Goal: Information Seeking & Learning: Learn about a topic

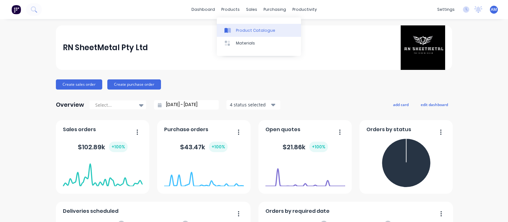
click at [243, 29] on div "Product Catalogue" at bounding box center [255, 31] width 39 height 6
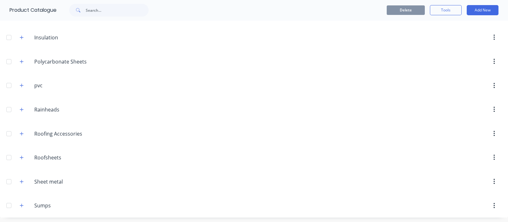
scroll to position [79, 0]
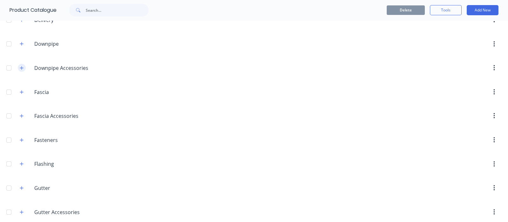
click at [23, 68] on icon "button" at bounding box center [22, 68] width 4 height 4
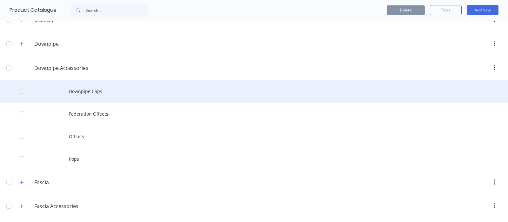
click at [94, 90] on div "Downpipe Clips" at bounding box center [254, 91] width 508 height 23
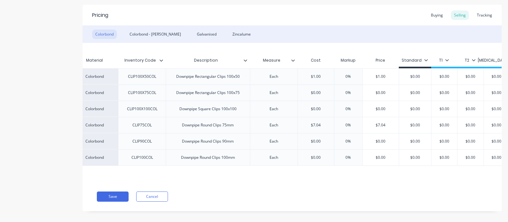
scroll to position [0, 73]
click at [483, 14] on div "Tracking" at bounding box center [484, 15] width 22 height 10
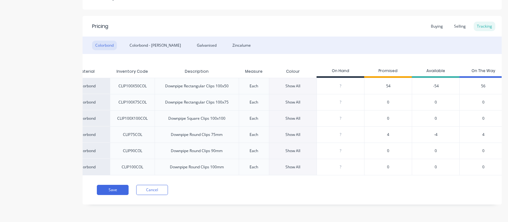
click at [287, 132] on div "Show All" at bounding box center [292, 135] width 15 height 6
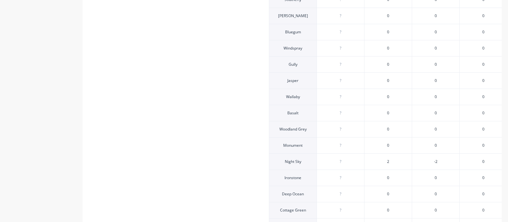
scroll to position [351, 0]
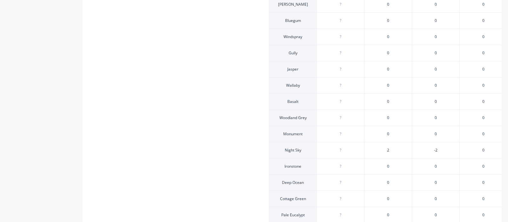
click at [387, 149] on span "2" at bounding box center [388, 150] width 2 height 6
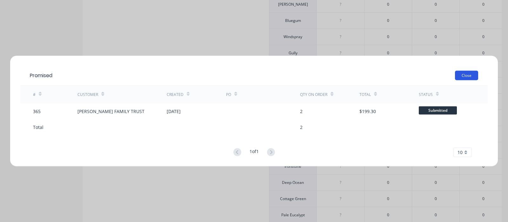
click at [464, 75] on button "Close" at bounding box center [466, 75] width 23 height 10
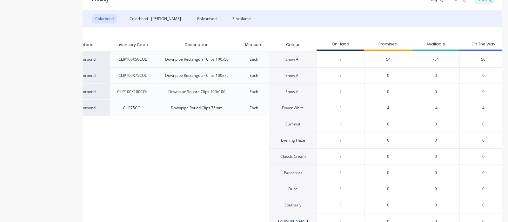
scroll to position [119, 0]
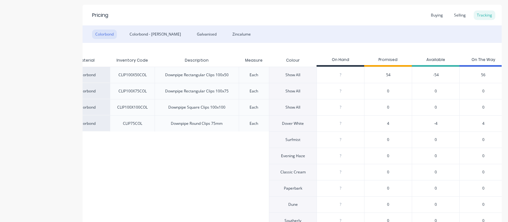
click at [296, 74] on div "Show All" at bounding box center [292, 75] width 15 height 6
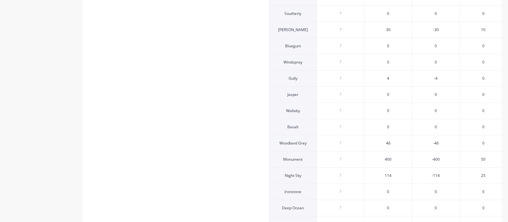
scroll to position [317, 0]
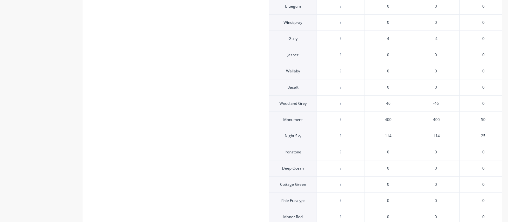
click at [387, 135] on span "114" at bounding box center [388, 136] width 7 height 6
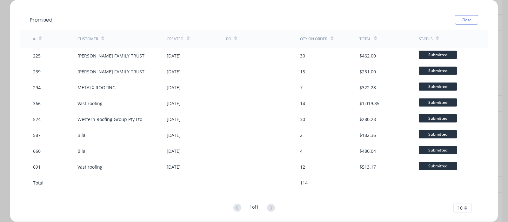
click at [461, 21] on button "Close" at bounding box center [466, 20] width 23 height 10
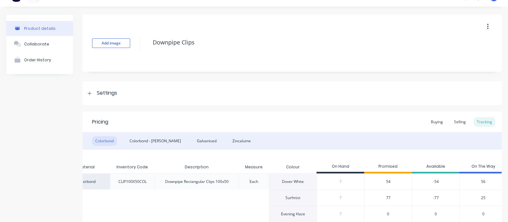
scroll to position [0, 0]
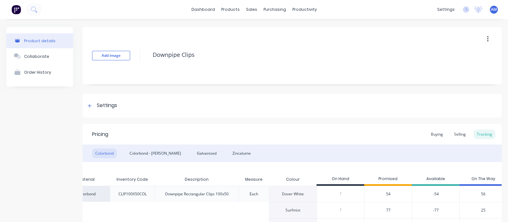
click at [33, 45] on button "Product details" at bounding box center [39, 40] width 67 height 15
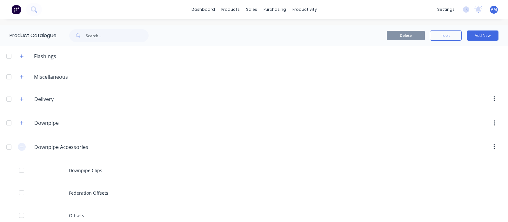
click at [19, 143] on button "button" at bounding box center [22, 147] width 8 height 8
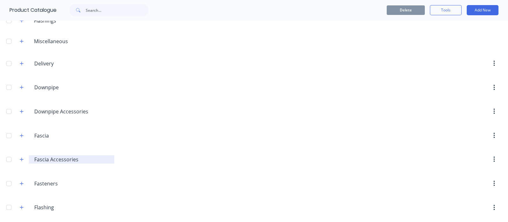
scroll to position [79, 0]
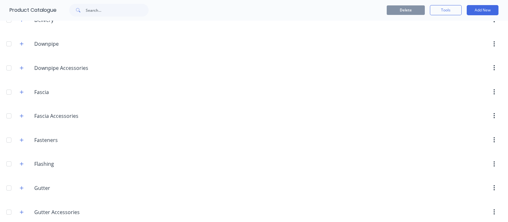
click at [20, 119] on span at bounding box center [22, 116] width 8 height 8
click at [22, 117] on button "button" at bounding box center [22, 116] width 8 height 8
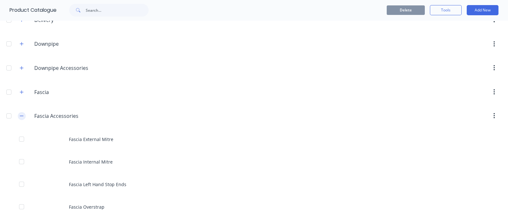
click at [22, 115] on icon "button" at bounding box center [22, 116] width 4 height 4
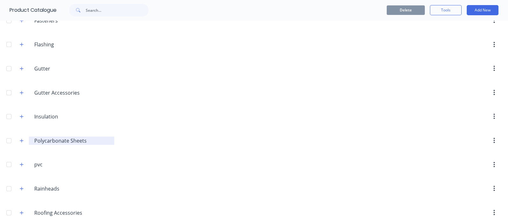
scroll to position [277, 0]
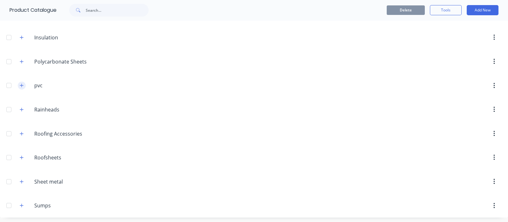
click at [23, 83] on icon "button" at bounding box center [22, 85] width 4 height 4
click at [24, 82] on button "button" at bounding box center [22, 86] width 8 height 8
click at [21, 155] on icon "button" at bounding box center [22, 157] width 4 height 4
click at [21, 157] on icon "button" at bounding box center [22, 157] width 4 height 4
click at [23, 155] on icon "button" at bounding box center [22, 157] width 4 height 4
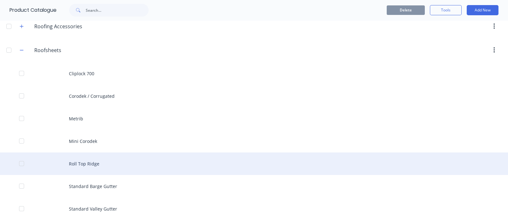
scroll to position [396, 0]
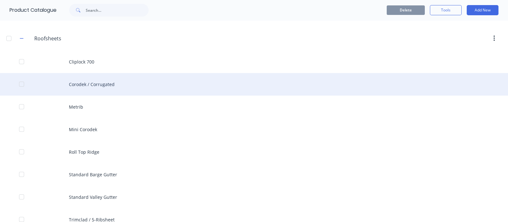
click at [99, 83] on div "Corodek / Corrugated" at bounding box center [254, 84] width 508 height 23
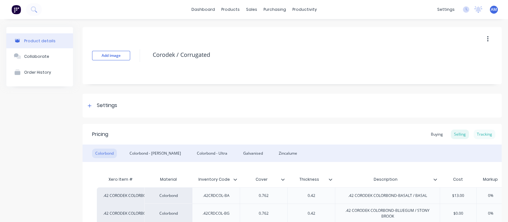
click at [485, 137] on div "Tracking" at bounding box center [484, 134] width 22 height 10
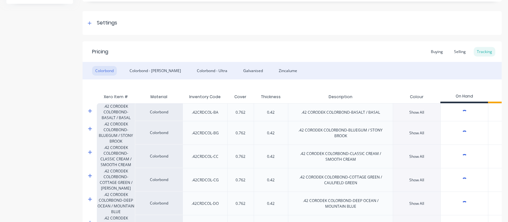
scroll to position [198, 0]
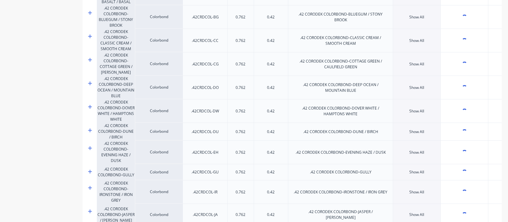
type textarea "x"
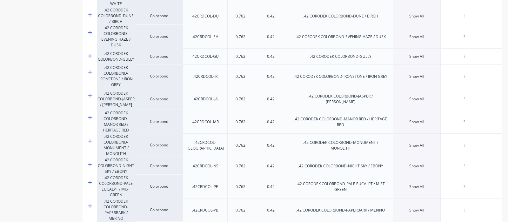
scroll to position [357, 0]
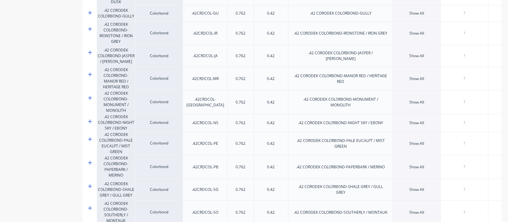
click at [417, 120] on div "Show All" at bounding box center [416, 123] width 15 height 6
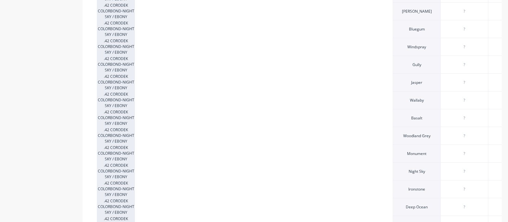
scroll to position [595, 0]
type input "0"
click at [458, 167] on input "0" at bounding box center [463, 170] width 47 height 6
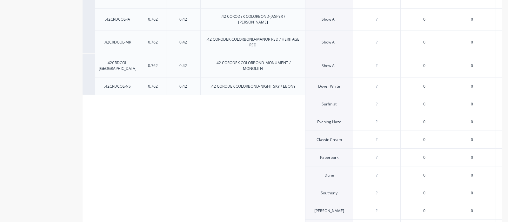
scroll to position [423, 0]
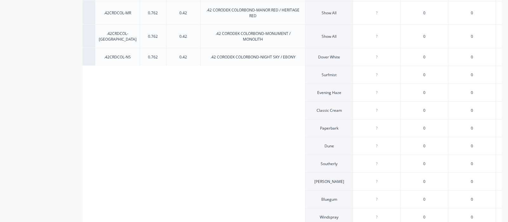
click at [268, 54] on div ".42 CORODEK COLORBOND-NIGHT SKY / EBONY" at bounding box center [252, 57] width 85 height 6
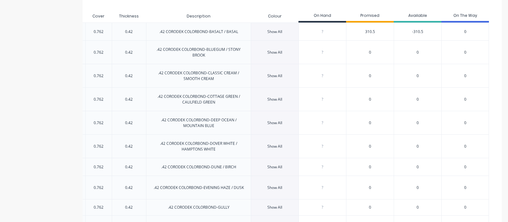
scroll to position [66, 0]
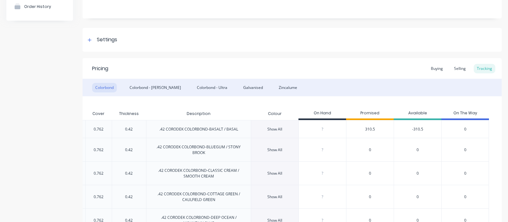
click at [269, 129] on div "Show All" at bounding box center [274, 129] width 15 height 6
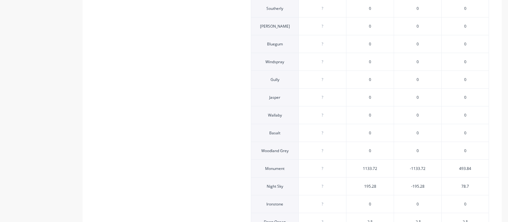
scroll to position [304, 0]
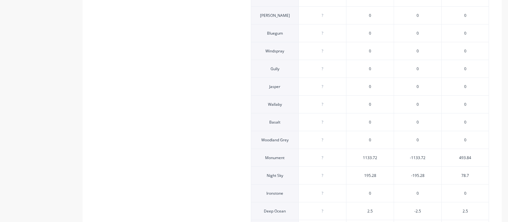
click at [365, 173] on span "195.28" at bounding box center [370, 176] width 12 height 6
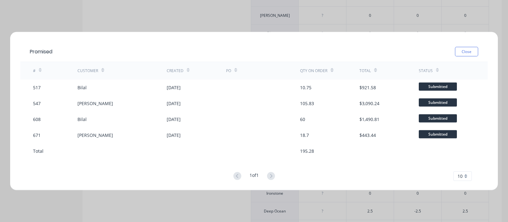
click at [475, 55] on button "Close" at bounding box center [466, 52] width 23 height 10
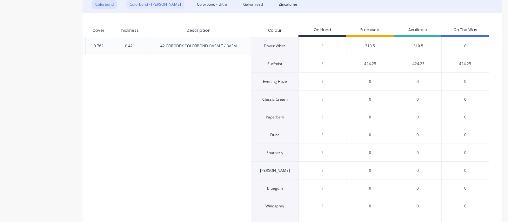
scroll to position [0, 0]
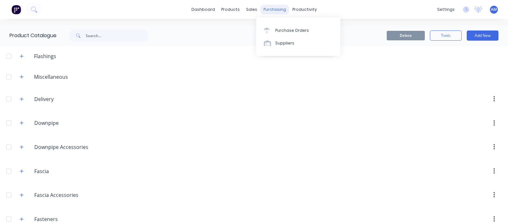
click at [274, 10] on div "purchasing" at bounding box center [274, 10] width 29 height 10
click at [279, 31] on div "Purchase Orders" at bounding box center [292, 31] width 34 height 6
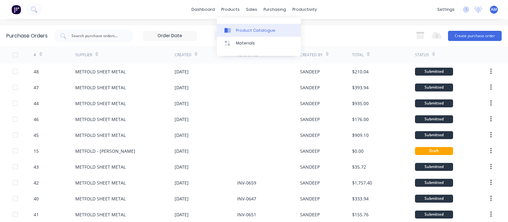
click at [239, 32] on div "Product Catalogue" at bounding box center [255, 31] width 39 height 6
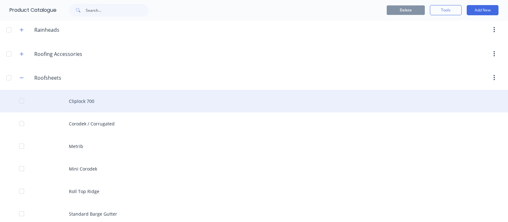
scroll to position [476, 0]
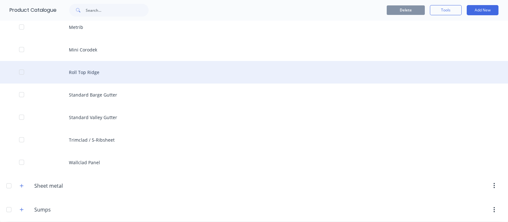
click at [85, 72] on div "Roll Top Ridge" at bounding box center [254, 72] width 508 height 23
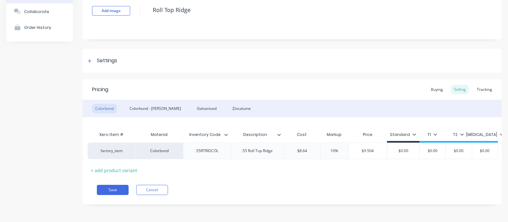
scroll to position [0, 14]
click at [482, 85] on div "Tracking" at bounding box center [484, 90] width 22 height 10
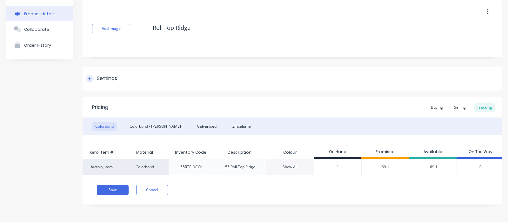
scroll to position [33, 0]
click at [386, 164] on span "69.1" at bounding box center [385, 167] width 8 height 6
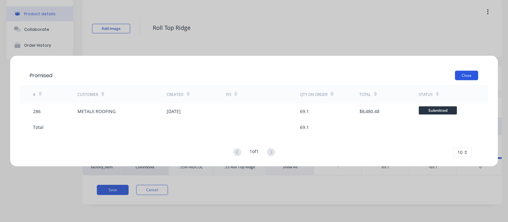
click at [476, 71] on button "Close" at bounding box center [466, 75] width 23 height 10
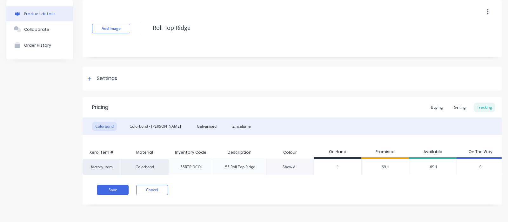
click at [283, 165] on div "Show All" at bounding box center [290, 167] width 48 height 17
click at [290, 164] on div "Show All" at bounding box center [289, 167] width 15 height 6
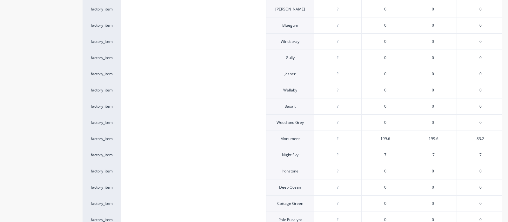
scroll to position [310, 0]
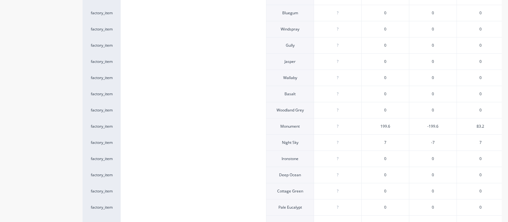
click at [432, 142] on div "-7" at bounding box center [433, 142] width 48 height 16
click at [385, 140] on span "7" at bounding box center [385, 143] width 2 height 6
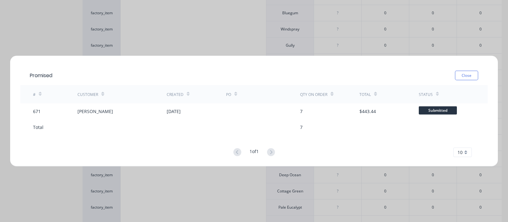
click at [463, 71] on button "Close" at bounding box center [466, 75] width 23 height 10
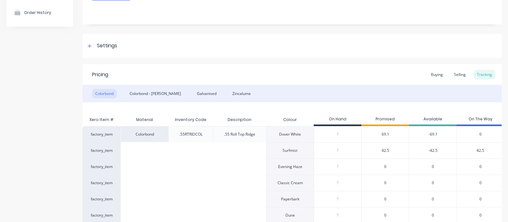
scroll to position [0, 0]
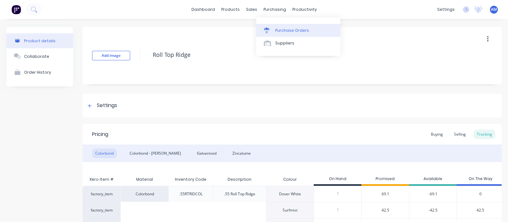
click at [273, 30] on link "Purchase Orders" at bounding box center [298, 30] width 84 height 13
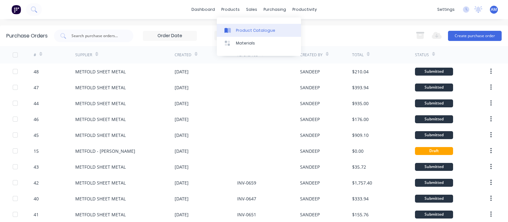
click at [237, 28] on div "Product Catalogue" at bounding box center [255, 31] width 39 height 6
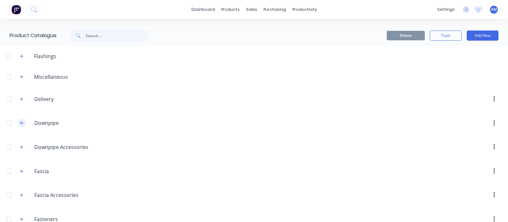
click at [21, 121] on icon "button" at bounding box center [22, 123] width 4 height 4
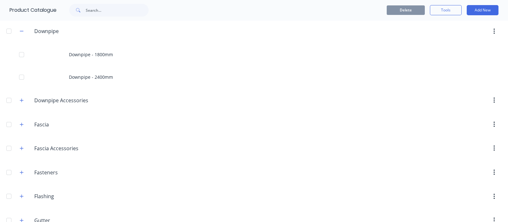
scroll to position [79, 0]
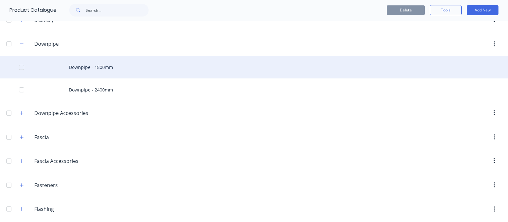
click at [107, 65] on div "Downpipe - 1800mm" at bounding box center [254, 67] width 508 height 23
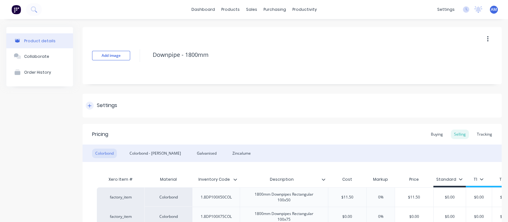
scroll to position [119, 0]
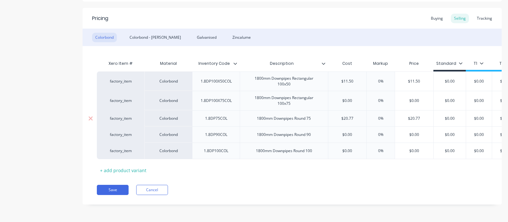
drag, startPoint x: 377, startPoint y: 170, endPoint x: 471, endPoint y: 116, distance: 109.2
click at [446, 163] on div "Xero Item # Material Inventory Code Description Cost Markup Price Standard T1 T…" at bounding box center [292, 116] width 390 height 118
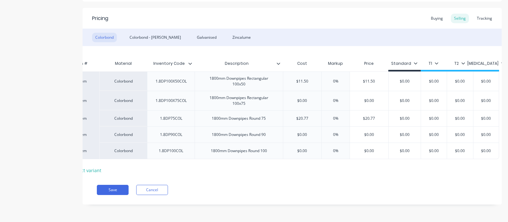
scroll to position [0, 51]
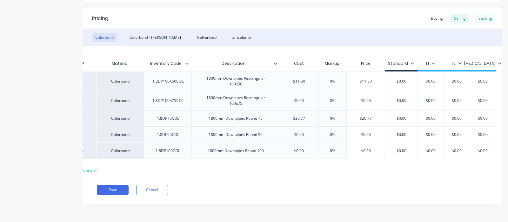
click at [475, 14] on div "Tracking" at bounding box center [484, 19] width 22 height 10
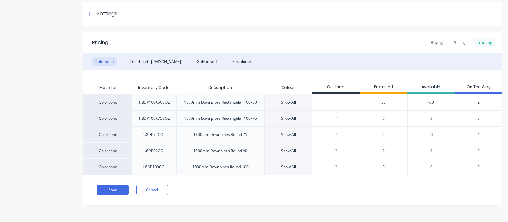
scroll to position [97, 0]
click at [383, 99] on span "53" at bounding box center [383, 102] width 4 height 6
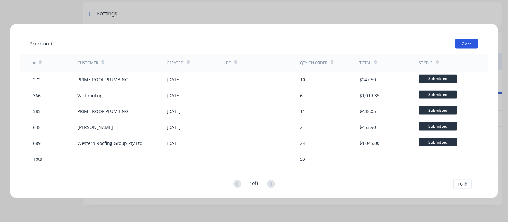
click at [474, 44] on button "Close" at bounding box center [466, 44] width 23 height 10
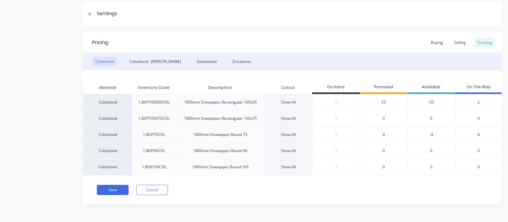
click at [292, 99] on div "Show All" at bounding box center [288, 102] width 15 height 6
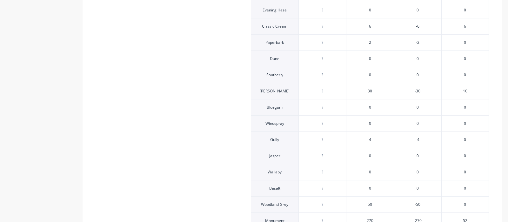
scroll to position [176, 0]
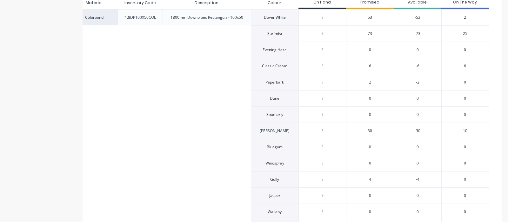
click at [367, 17] on span "53" at bounding box center [369, 18] width 4 height 6
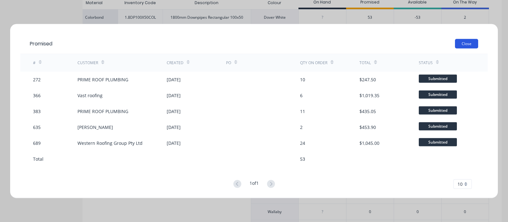
click at [465, 39] on button "Close" at bounding box center [466, 44] width 23 height 10
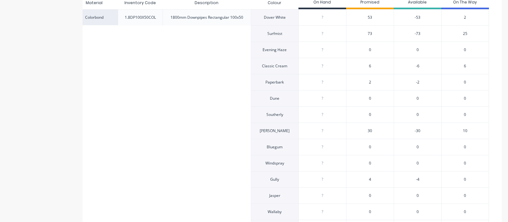
click at [361, 34] on div "73" at bounding box center [370, 33] width 48 height 16
click at [362, 34] on div "73" at bounding box center [370, 33] width 48 height 16
click at [366, 34] on div "73" at bounding box center [370, 33] width 48 height 16
click at [367, 34] on span "73" at bounding box center [369, 34] width 4 height 6
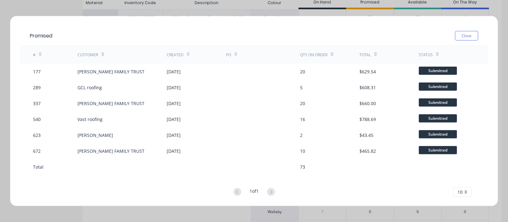
click at [462, 34] on button "Close" at bounding box center [466, 36] width 23 height 10
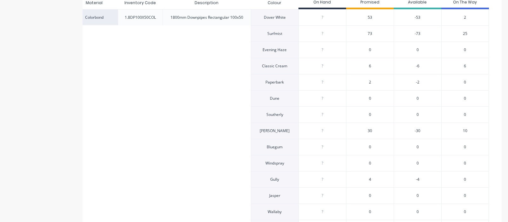
scroll to position [0, 0]
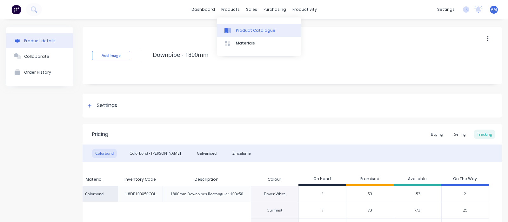
click at [240, 26] on link "Product Catalogue" at bounding box center [259, 30] width 84 height 13
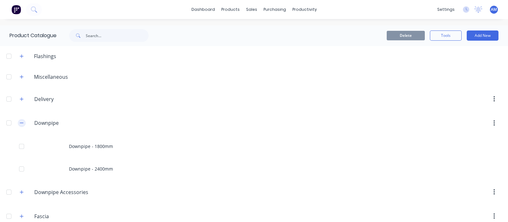
click at [24, 123] on button "button" at bounding box center [22, 123] width 8 height 8
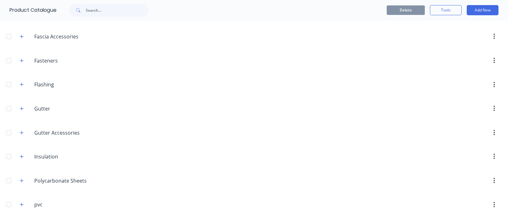
scroll to position [317, 0]
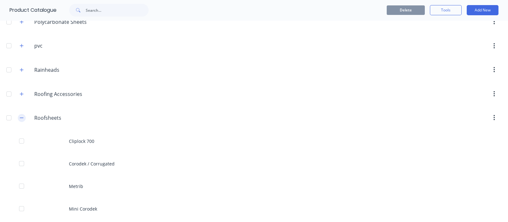
click at [21, 114] on button "button" at bounding box center [22, 118] width 8 height 8
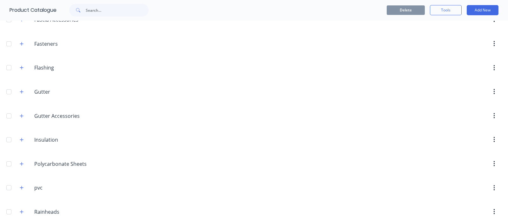
scroll to position [158, 0]
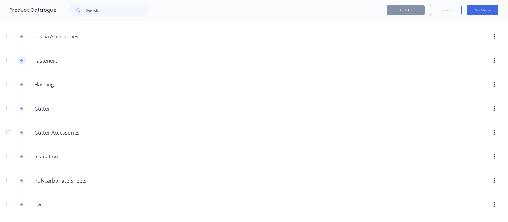
click at [23, 59] on icon "button" at bounding box center [22, 60] width 4 height 4
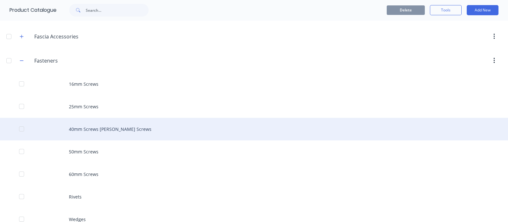
scroll to position [198, 0]
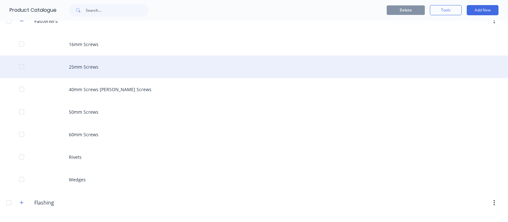
click at [90, 63] on div "25mm Screws" at bounding box center [254, 67] width 508 height 23
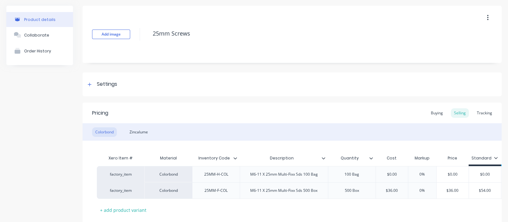
scroll to position [66, 0]
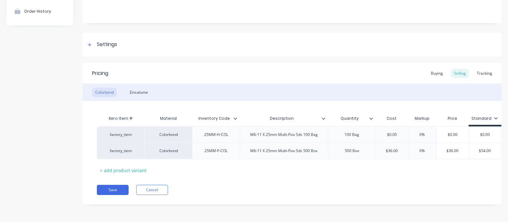
drag, startPoint x: 343, startPoint y: 169, endPoint x: 497, endPoint y: 131, distance: 157.9
click at [458, 164] on div "Xero Item # Material Inventory Code Description Quantity Cost Markup Price Stan…" at bounding box center [292, 143] width 390 height 63
click at [481, 69] on div "Tracking" at bounding box center [484, 74] width 22 height 10
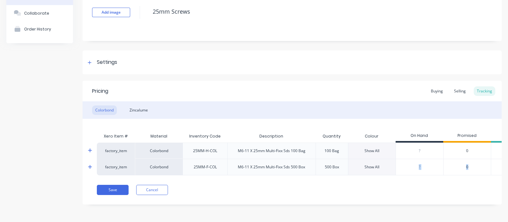
drag, startPoint x: 390, startPoint y: 169, endPoint x: 468, endPoint y: 169, distance: 78.1
click at [468, 169] on div "Xero Item # Material Inventory Code Description Quantity Colour On Hand Promise…" at bounding box center [292, 147] width 419 height 56
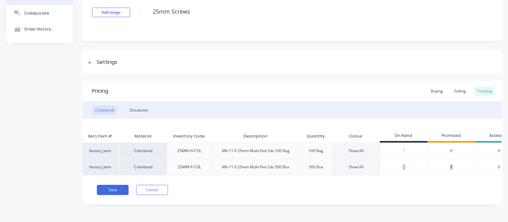
scroll to position [0, 14]
click at [307, 194] on div "Save Cancel" at bounding box center [299, 190] width 405 height 10
click at [367, 160] on div "Show All" at bounding box center [358, 167] width 48 height 17
click at [365, 162] on div "Show All" at bounding box center [358, 167] width 48 height 17
click at [359, 164] on div "Show All" at bounding box center [357, 167] width 15 height 6
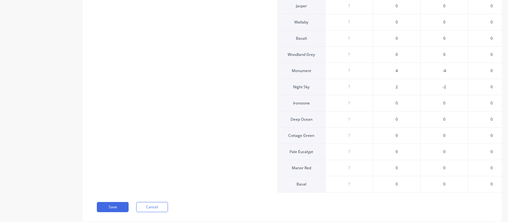
scroll to position [364, 0]
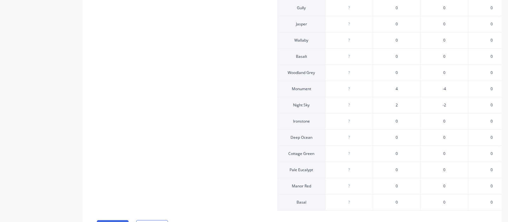
click at [398, 88] on div "4" at bounding box center [397, 89] width 48 height 16
click at [396, 88] on span "4" at bounding box center [396, 89] width 2 height 6
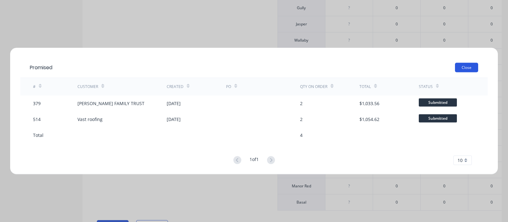
click at [457, 67] on button "Close" at bounding box center [466, 68] width 23 height 10
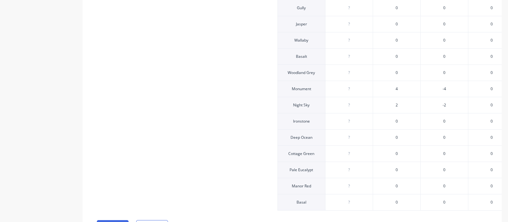
click at [396, 104] on span "2" at bounding box center [396, 105] width 2 height 6
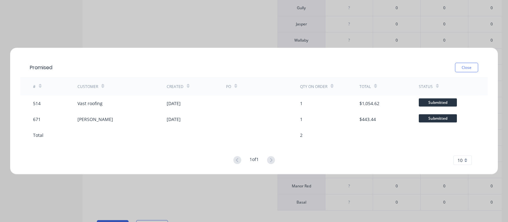
drag, startPoint x: 470, startPoint y: 69, endPoint x: 460, endPoint y: 69, distance: 10.2
click at [470, 69] on button "Close" at bounding box center [466, 68] width 23 height 10
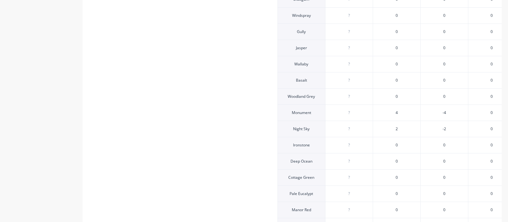
scroll to position [404, 0]
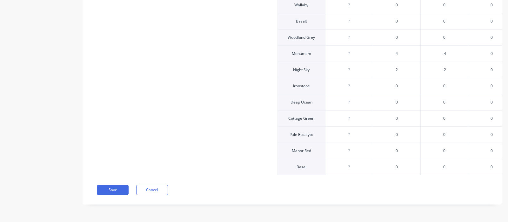
click at [399, 48] on div "4" at bounding box center [397, 53] width 48 height 16
click at [394, 50] on div "4" at bounding box center [397, 53] width 48 height 16
click at [397, 49] on div "4" at bounding box center [397, 53] width 48 height 16
click at [396, 51] on span "4" at bounding box center [396, 54] width 2 height 6
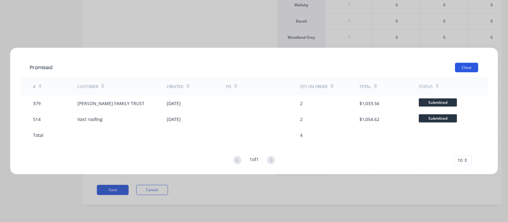
click at [462, 66] on button "Close" at bounding box center [466, 68] width 23 height 10
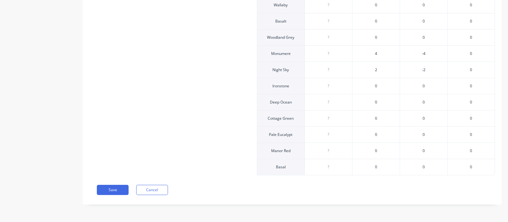
scroll to position [0, 103]
click at [369, 51] on span "4" at bounding box center [370, 54] width 2 height 6
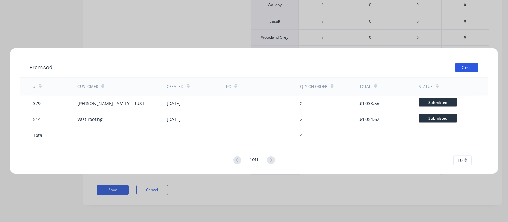
click at [460, 70] on button "Close" at bounding box center [466, 68] width 23 height 10
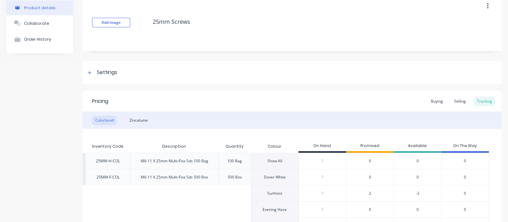
scroll to position [0, 0]
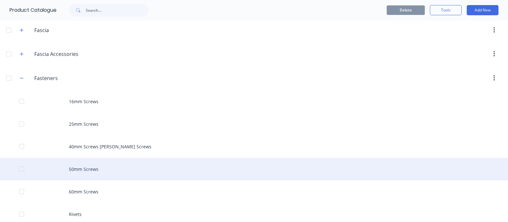
scroll to position [158, 0]
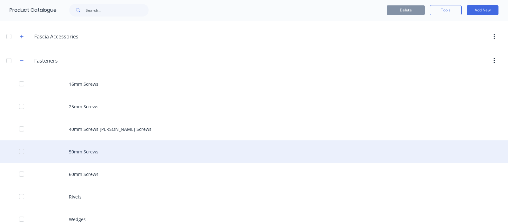
click at [89, 150] on div "50mm Screws" at bounding box center [254, 151] width 508 height 23
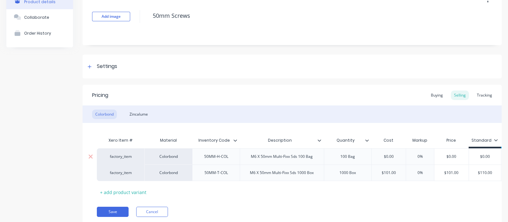
scroll to position [66, 0]
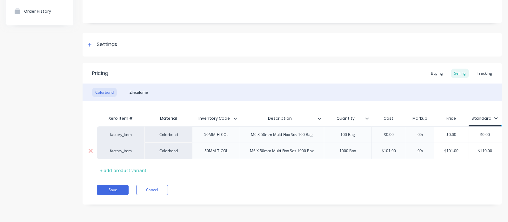
click at [343, 148] on div "1000 Box" at bounding box center [348, 151] width 32 height 8
click at [476, 69] on div "Tracking" at bounding box center [484, 74] width 22 height 10
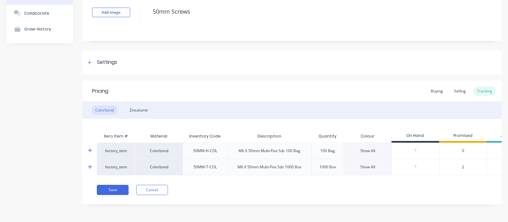
scroll to position [49, 0]
click at [367, 164] on div "Show All" at bounding box center [367, 167] width 15 height 6
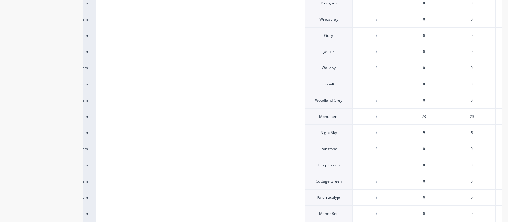
scroll to position [324, 0]
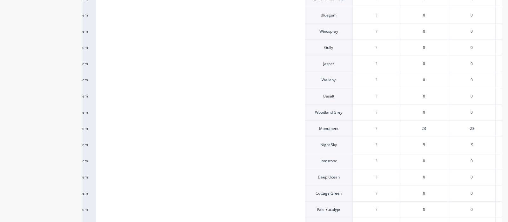
click at [424, 129] on span "23" at bounding box center [423, 129] width 4 height 6
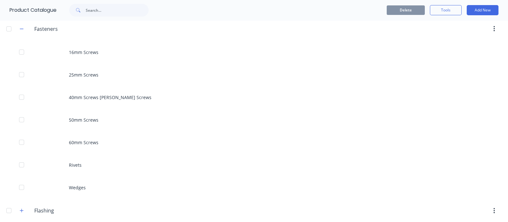
scroll to position [277, 0]
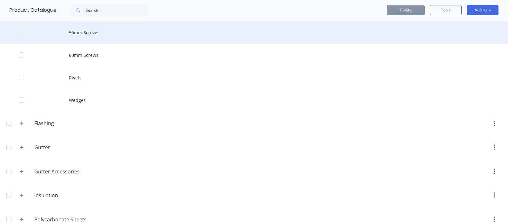
click at [81, 33] on div "50mm Screws" at bounding box center [254, 32] width 508 height 23
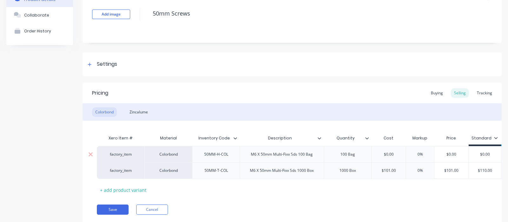
scroll to position [66, 0]
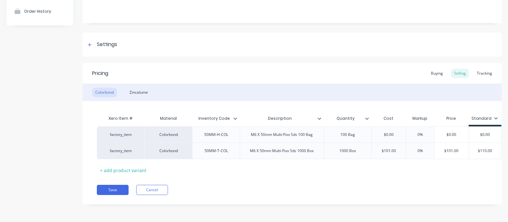
drag, startPoint x: 482, startPoint y: 64, endPoint x: 441, endPoint y: 94, distance: 50.3
click at [482, 69] on div "Tracking" at bounding box center [484, 74] width 22 height 10
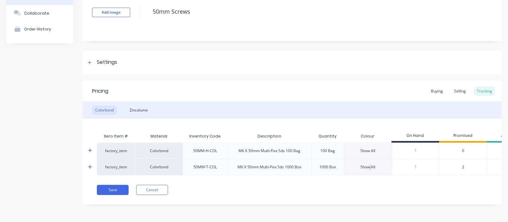
click at [370, 164] on div "Show All" at bounding box center [367, 167] width 15 height 6
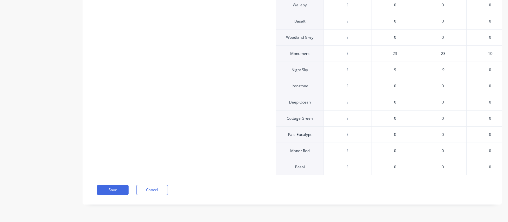
scroll to position [0, 71]
click at [391, 67] on span "9" at bounding box center [392, 70] width 2 height 6
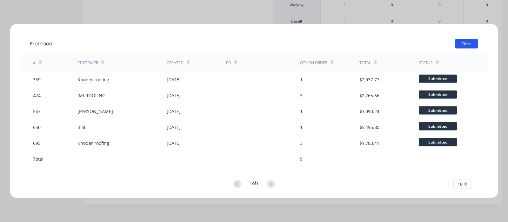
click at [467, 39] on button "Close" at bounding box center [466, 44] width 23 height 10
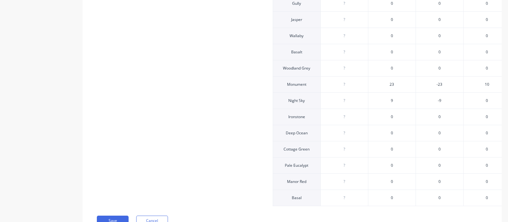
scroll to position [404, 0]
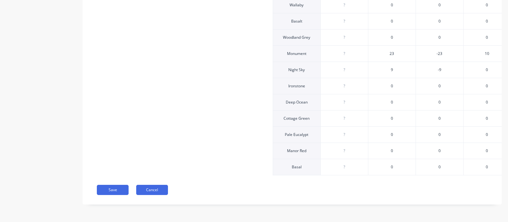
click at [152, 188] on button "Cancel" at bounding box center [152, 190] width 32 height 10
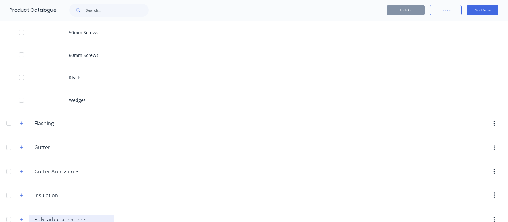
scroll to position [357, 0]
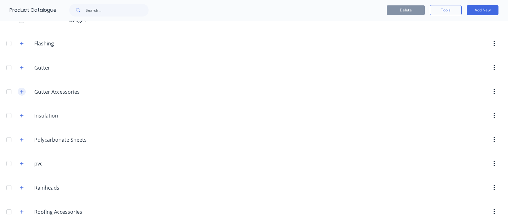
click at [23, 89] on icon "button" at bounding box center [22, 91] width 4 height 4
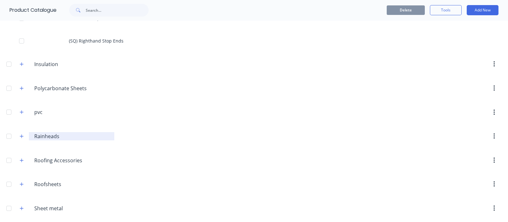
scroll to position [885, 0]
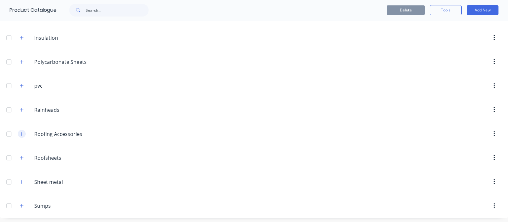
click at [19, 130] on button "button" at bounding box center [22, 134] width 8 height 8
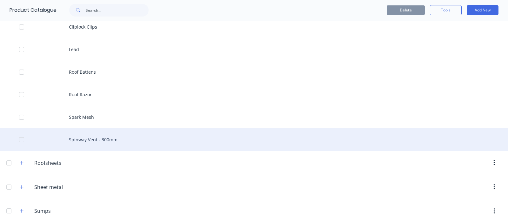
scroll to position [1021, 0]
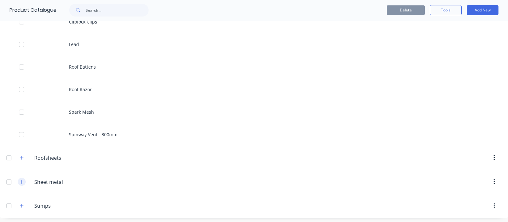
click at [20, 178] on button "button" at bounding box center [22, 182] width 8 height 8
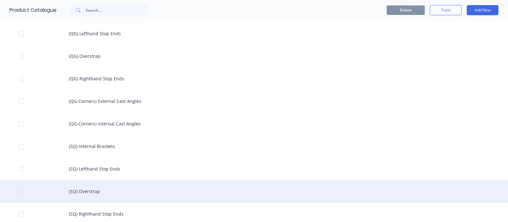
scroll to position [646, 0]
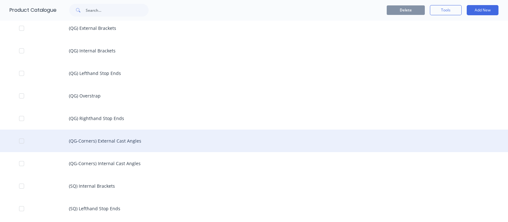
click at [106, 139] on div "(QG-Corners) External Cast Angles" at bounding box center [254, 140] width 508 height 23
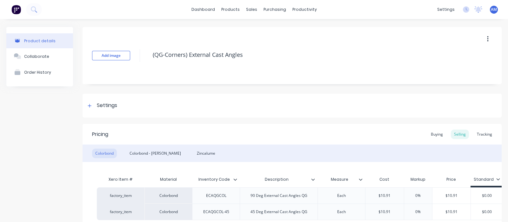
scroll to position [39, 0]
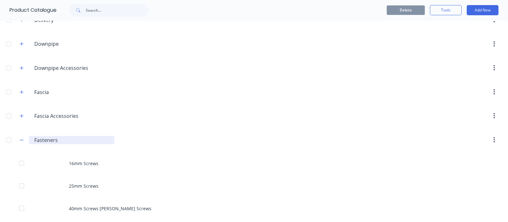
scroll to position [158, 0]
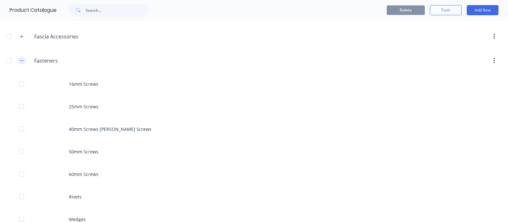
click at [21, 61] on icon "button" at bounding box center [22, 60] width 4 height 4
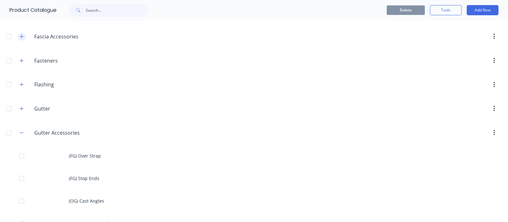
click at [21, 34] on icon "button" at bounding box center [22, 36] width 4 height 4
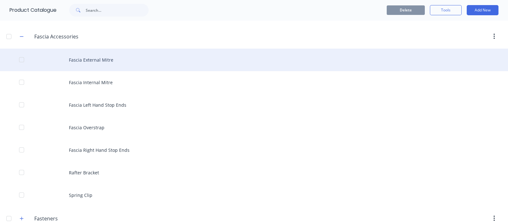
click at [104, 56] on div "Fascia External Mitre" at bounding box center [254, 60] width 508 height 23
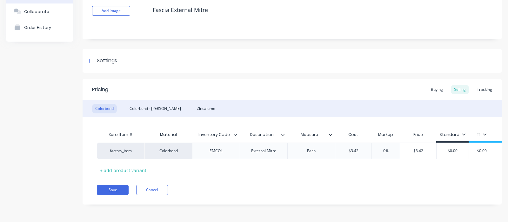
scroll to position [50, 0]
click at [481, 87] on div "Tracking" at bounding box center [484, 90] width 22 height 10
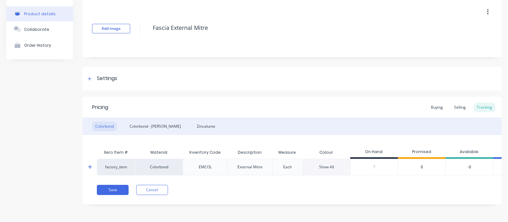
scroll to position [33, 0]
click at [327, 164] on div "Show All" at bounding box center [326, 167] width 15 height 6
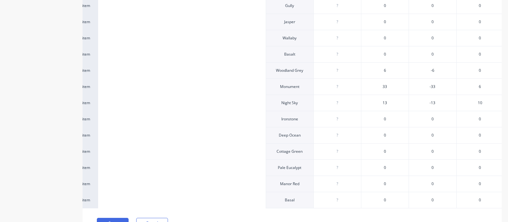
scroll to position [0, 40]
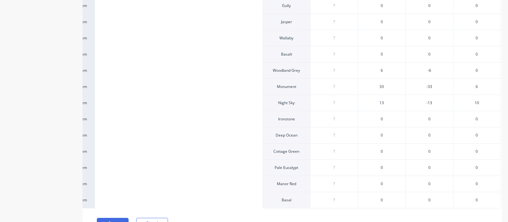
click at [384, 102] on div "13" at bounding box center [382, 103] width 48 height 16
click at [383, 101] on div "13" at bounding box center [382, 103] width 48 height 16
click at [381, 101] on span "13" at bounding box center [381, 103] width 4 height 6
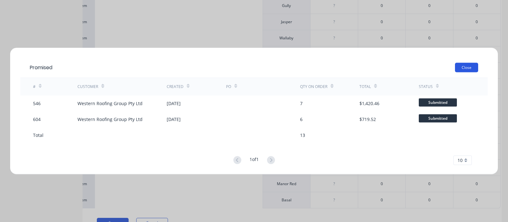
click at [470, 67] on button "Close" at bounding box center [466, 68] width 23 height 10
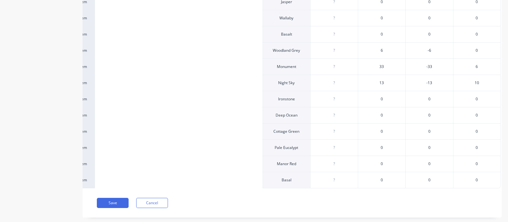
scroll to position [387, 0]
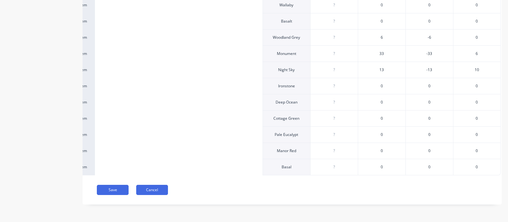
click at [152, 189] on button "Cancel" at bounding box center [152, 190] width 32 height 10
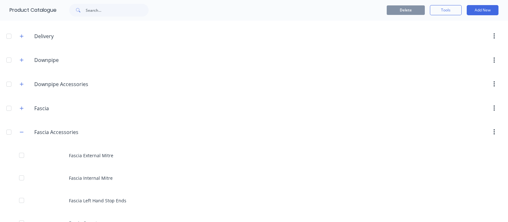
scroll to position [158, 0]
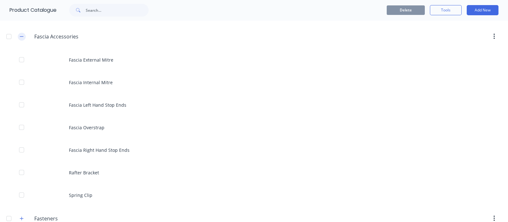
click at [19, 34] on button "button" at bounding box center [22, 37] width 8 height 8
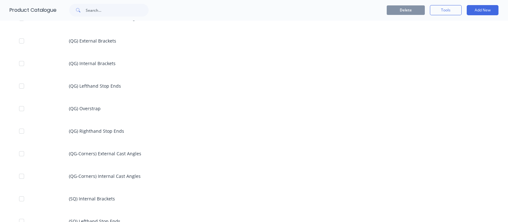
scroll to position [634, 0]
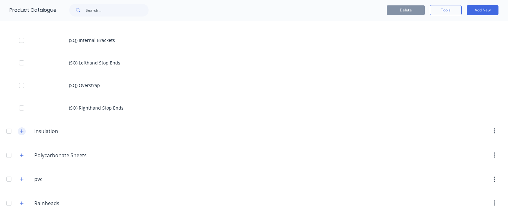
click at [20, 129] on icon "button" at bounding box center [22, 131] width 4 height 4
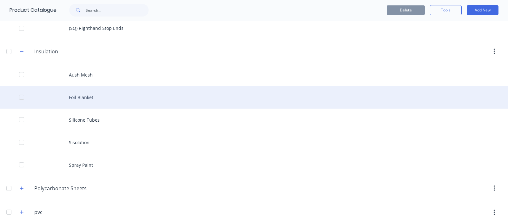
click at [90, 96] on div "Foil Blanket" at bounding box center [254, 97] width 508 height 23
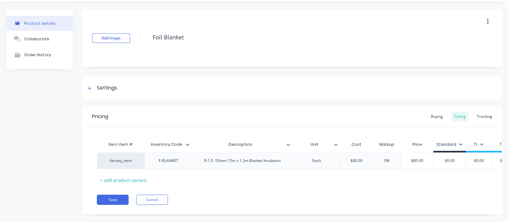
scroll to position [33, 0]
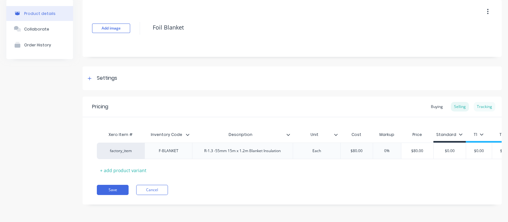
click at [478, 102] on div "Tracking" at bounding box center [484, 107] width 22 height 10
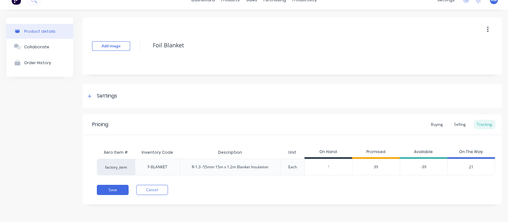
scroll to position [9, 0]
drag, startPoint x: 294, startPoint y: 168, endPoint x: 314, endPoint y: 165, distance: 19.8
click at [297, 168] on div "Each" at bounding box center [292, 167] width 19 height 16
click at [482, 123] on div "Tracking" at bounding box center [484, 125] width 22 height 10
click at [294, 168] on div "Each" at bounding box center [292, 167] width 9 height 6
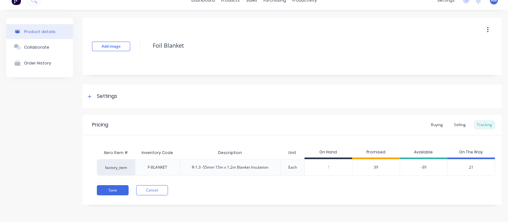
click at [374, 164] on div "39" at bounding box center [376, 167] width 48 height 17
click at [376, 165] on span "39" at bounding box center [375, 167] width 4 height 6
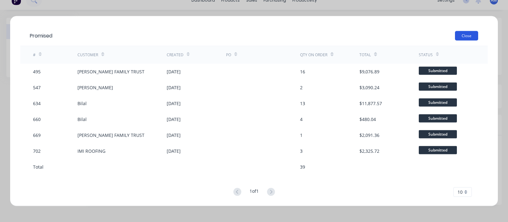
click at [464, 33] on button "Close" at bounding box center [466, 36] width 23 height 10
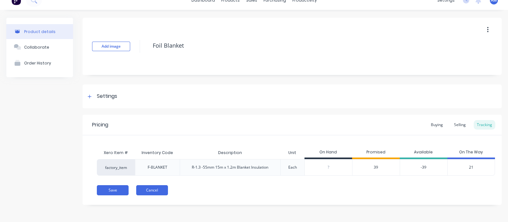
click at [148, 189] on button "Cancel" at bounding box center [152, 190] width 32 height 10
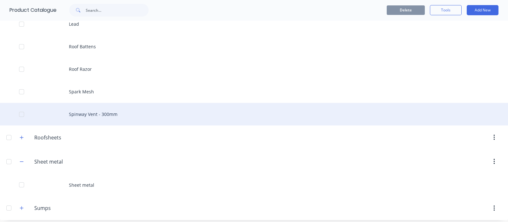
scroll to position [998, 0]
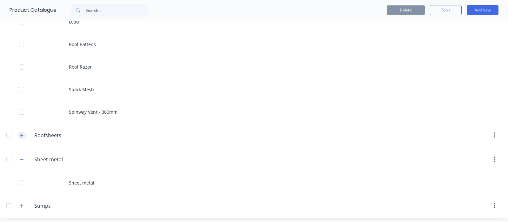
click at [21, 131] on button "button" at bounding box center [22, 135] width 8 height 8
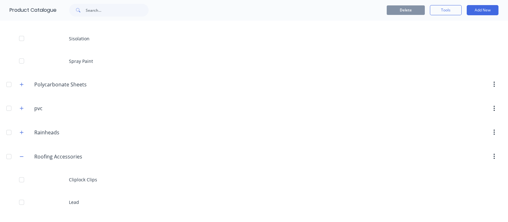
scroll to position [800, 0]
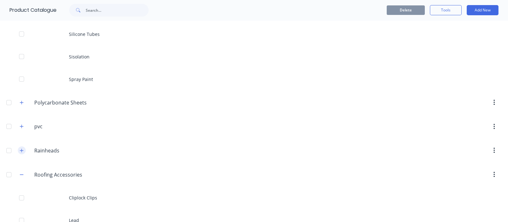
click at [21, 148] on icon "button" at bounding box center [22, 150] width 4 height 4
click at [17, 124] on div "pvc pvc" at bounding box center [65, 126] width 100 height 11
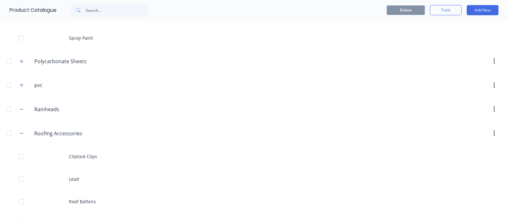
scroll to position [839, 0]
click at [19, 84] on button "button" at bounding box center [22, 87] width 8 height 8
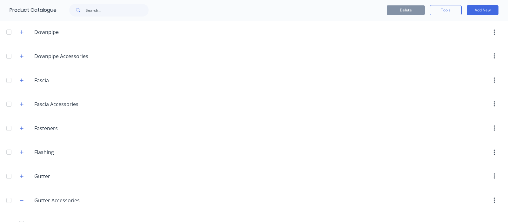
scroll to position [86, 0]
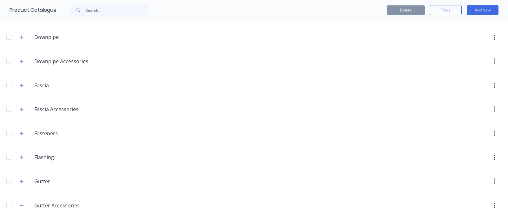
click at [22, 152] on div "Flashing Flashing" at bounding box center [65, 157] width 100 height 11
click at [23, 155] on icon "button" at bounding box center [22, 157] width 4 height 4
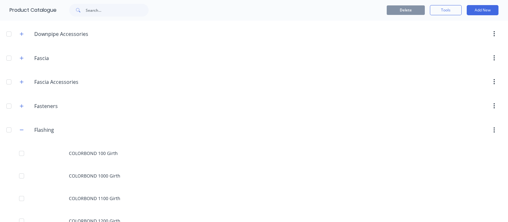
scroll to position [125, 0]
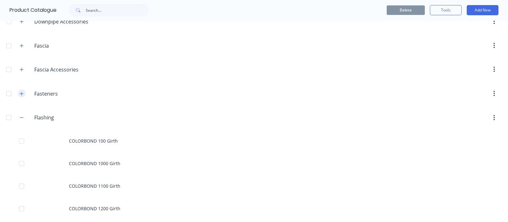
click at [23, 89] on button "button" at bounding box center [22, 93] width 8 height 8
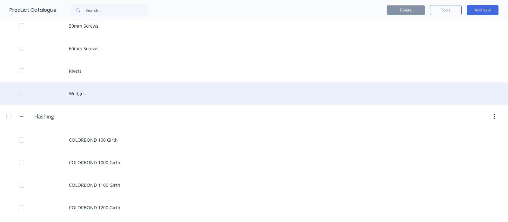
click at [79, 91] on div "Wedges" at bounding box center [254, 93] width 508 height 23
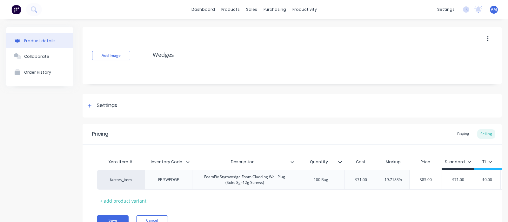
type textarea "x"
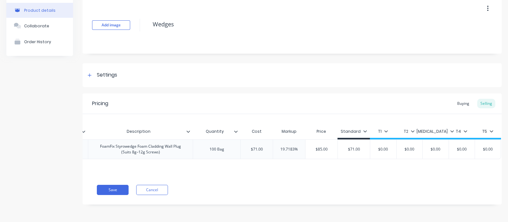
scroll to position [0, 112]
click at [482, 99] on div "Selling" at bounding box center [486, 104] width 18 height 10
type input "$71.00"
click at [257, 146] on input "$71.00" at bounding box center [255, 149] width 32 height 6
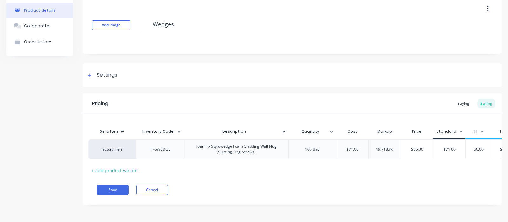
scroll to position [0, 0]
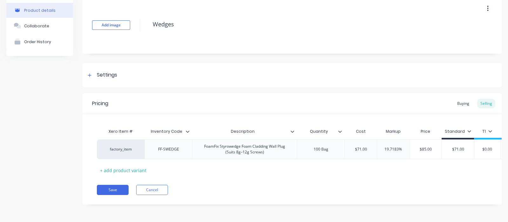
click at [286, 191] on div "Save Cancel" at bounding box center [299, 190] width 405 height 10
drag, startPoint x: 341, startPoint y: 168, endPoint x: 430, endPoint y: 171, distance: 88.6
click at [430, 171] on div "Xero Item # Inventory Code Description Quantity Cost Markup Price Standard T1 T…" at bounding box center [292, 144] width 419 height 61
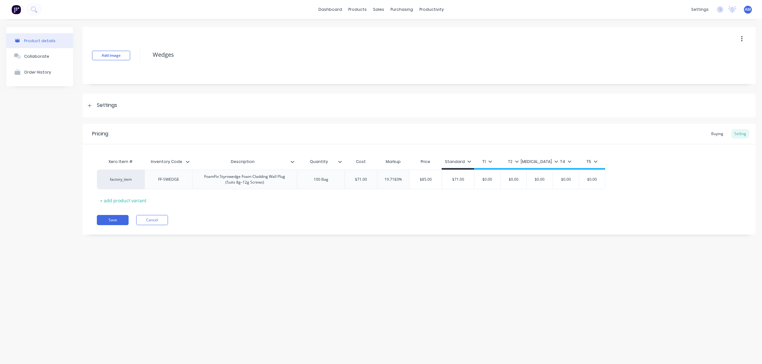
click at [507, 132] on div "Pricing Buying Selling" at bounding box center [419, 134] width 673 height 21
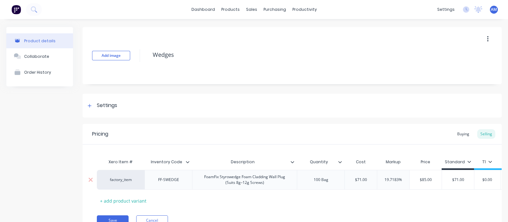
click at [268, 181] on div "FoamFix Styrowedge Foam Cladding Wall Plug (Suits 8g–12g Screws)" at bounding box center [244, 180] width 99 height 14
click at [172, 185] on div "FF-SWEDGE" at bounding box center [168, 180] width 48 height 20
click at [321, 182] on div "100 Bag" at bounding box center [321, 179] width 32 height 8
click at [353, 186] on div "$71.00" at bounding box center [361, 180] width 32 height 16
type textarea "x"
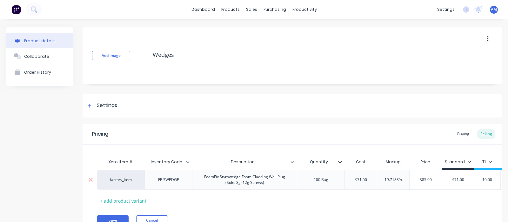
drag, startPoint x: 375, startPoint y: 185, endPoint x: 381, endPoint y: 185, distance: 6.4
click at [377, 185] on div "factory_item FF-SWEDGE FoamFix Styrowedge Foam Cladding Wall Plug (Suits 8g–12g…" at bounding box center [292, 180] width 390 height 20
type input "$85.00"
click at [416, 180] on input "$85.00" at bounding box center [425, 180] width 32 height 6
click at [481, 135] on div "Selling" at bounding box center [486, 134] width 18 height 10
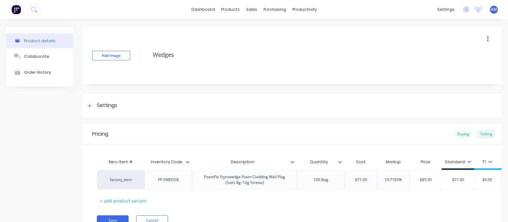
click at [454, 136] on div "Buying" at bounding box center [463, 134] width 18 height 10
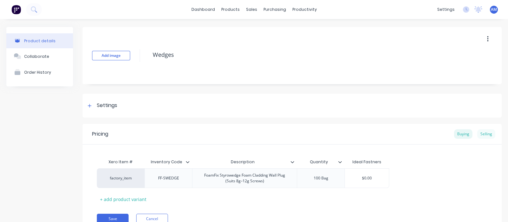
click at [484, 132] on div "Selling" at bounding box center [486, 134] width 18 height 10
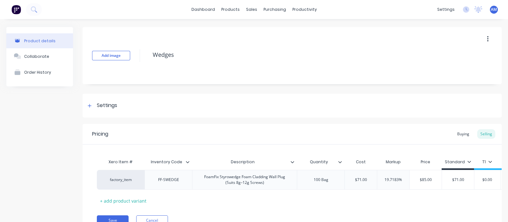
drag, startPoint x: 392, startPoint y: 212, endPoint x: 498, endPoint y: 201, distance: 106.5
click at [498, 201] on div "Product details Collaborate Order History Add image Wedges Settings Product Opt…" at bounding box center [254, 135] width 508 height 233
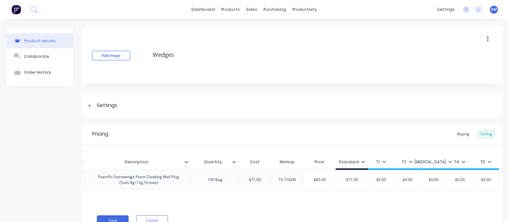
scroll to position [0, 112]
click at [477, 135] on div "Selling" at bounding box center [486, 134] width 18 height 10
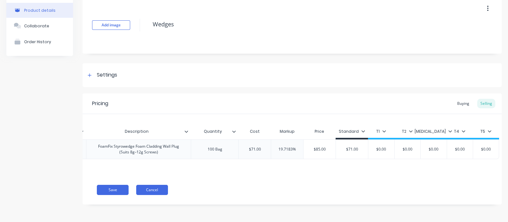
click at [155, 193] on button "Cancel" at bounding box center [152, 190] width 32 height 10
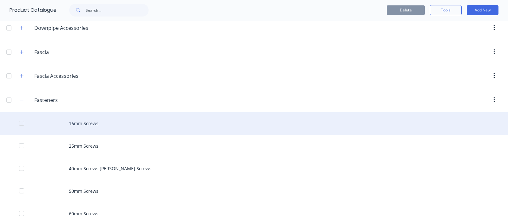
scroll to position [277, 0]
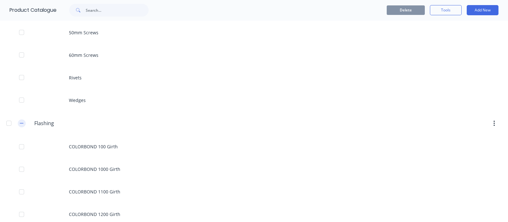
click at [18, 122] on button "button" at bounding box center [22, 123] width 8 height 8
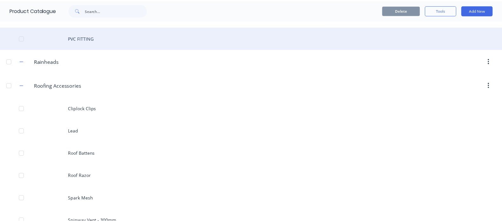
scroll to position [1150, 0]
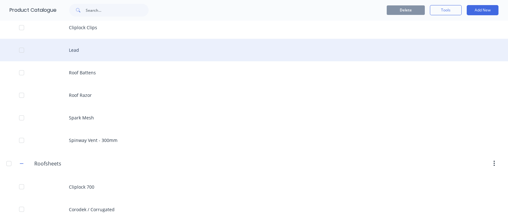
click at [75, 47] on div "Lead" at bounding box center [254, 50] width 508 height 23
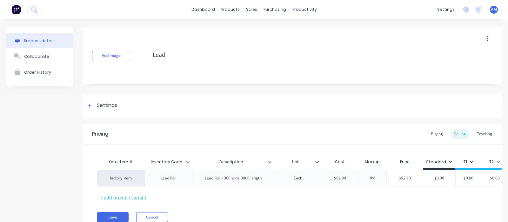
type textarea "x"
click at [479, 134] on div "Tracking" at bounding box center [484, 134] width 22 height 10
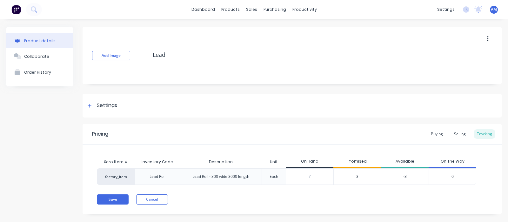
click at [354, 175] on div "3" at bounding box center [357, 176] width 48 height 17
click at [357, 175] on span "3" at bounding box center [357, 177] width 2 height 6
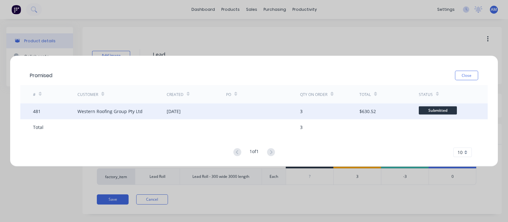
click at [301, 110] on div "3" at bounding box center [301, 111] width 3 height 7
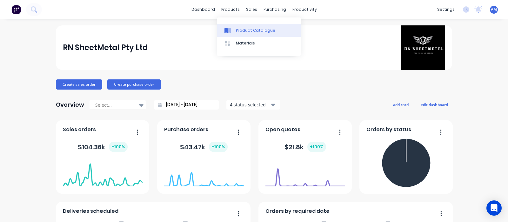
click at [244, 30] on div "Product Catalogue" at bounding box center [255, 31] width 39 height 6
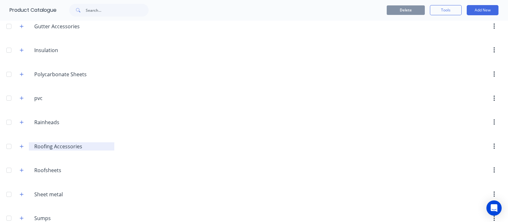
scroll to position [277, 0]
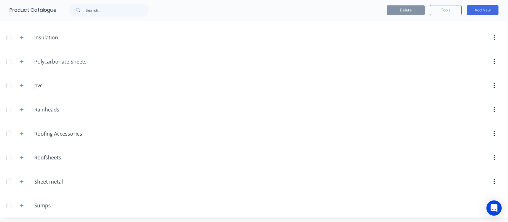
click at [21, 124] on header "Roofing.Accessories Roofing Accessories" at bounding box center [254, 134] width 508 height 24
click at [23, 132] on icon "button" at bounding box center [22, 133] width 4 height 4
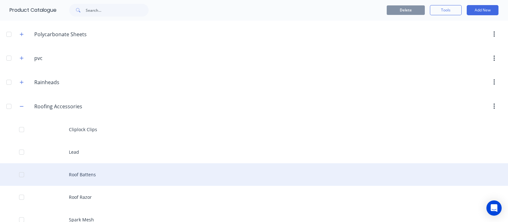
scroll to position [317, 0]
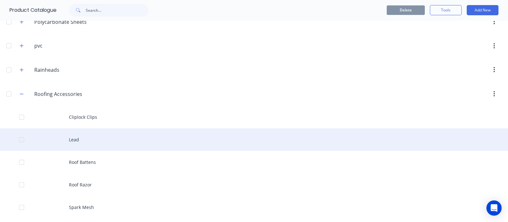
click at [76, 131] on div "Lead" at bounding box center [254, 139] width 508 height 23
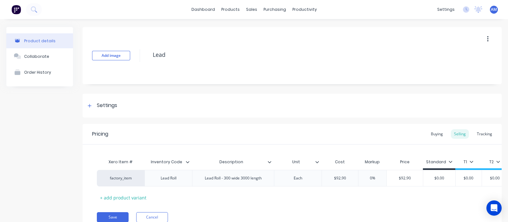
drag, startPoint x: 307, startPoint y: 183, endPoint x: 356, endPoint y: 186, distance: 49.0
click at [308, 183] on div "Each" at bounding box center [298, 178] width 48 height 17
click at [481, 133] on div "Tracking" at bounding box center [484, 134] width 22 height 10
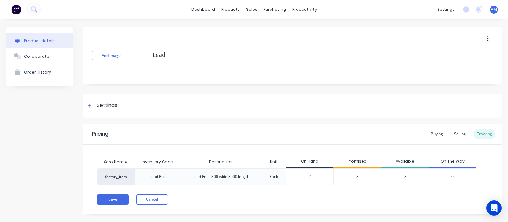
drag, startPoint x: 403, startPoint y: 175, endPoint x: 360, endPoint y: 178, distance: 42.9
click at [399, 175] on div "-3" at bounding box center [405, 176] width 48 height 17
click at [355, 177] on div "3" at bounding box center [357, 176] width 48 height 17
click at [357, 176] on span "3" at bounding box center [357, 177] width 2 height 6
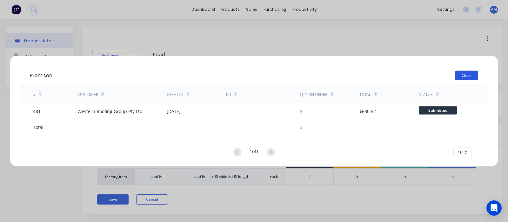
click at [460, 75] on button "Close" at bounding box center [466, 75] width 23 height 10
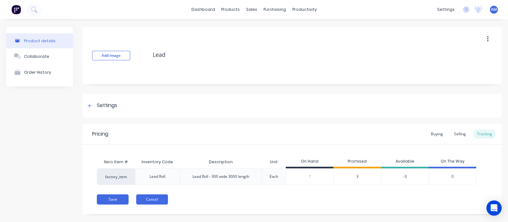
click at [157, 201] on button "Cancel" at bounding box center [152, 199] width 32 height 10
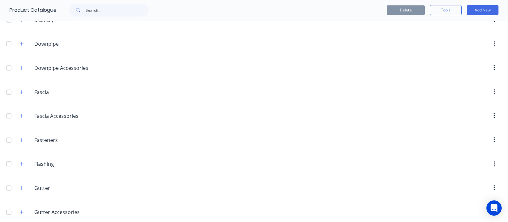
scroll to position [158, 0]
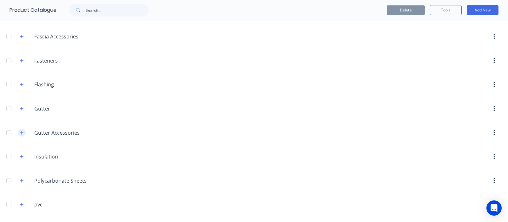
click at [21, 132] on icon "button" at bounding box center [22, 132] width 4 height 4
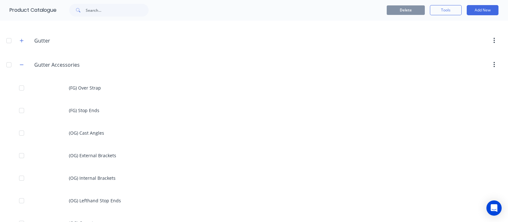
scroll to position [317, 0]
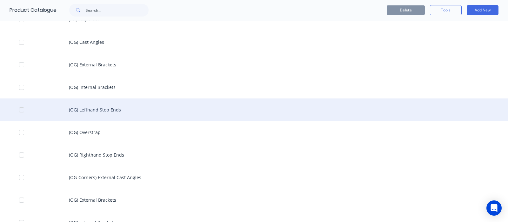
click at [105, 109] on div "(OG) Lefthand Stop Ends" at bounding box center [254, 109] width 508 height 23
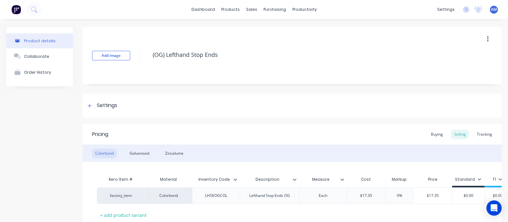
scroll to position [50, 0]
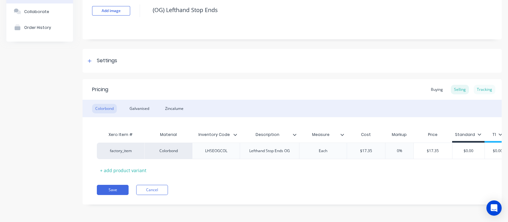
click at [475, 85] on div "Tracking" at bounding box center [484, 90] width 22 height 10
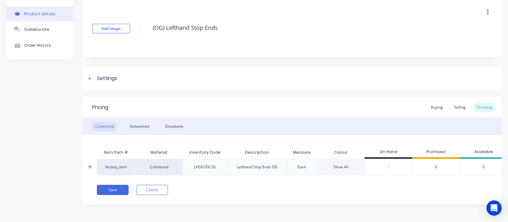
click at [337, 164] on div "Show All" at bounding box center [340, 167] width 15 height 6
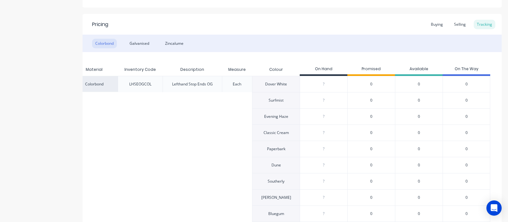
scroll to position [387, 0]
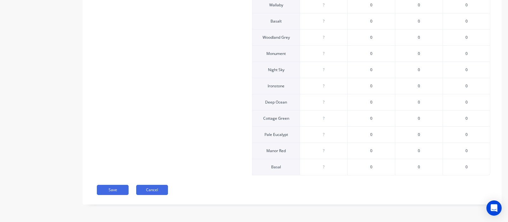
click at [158, 192] on button "Cancel" at bounding box center [152, 190] width 32 height 10
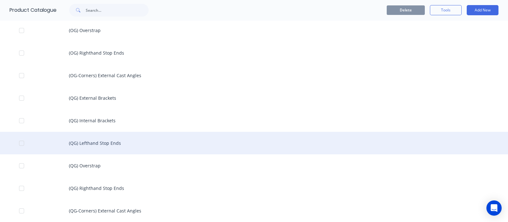
scroll to position [436, 0]
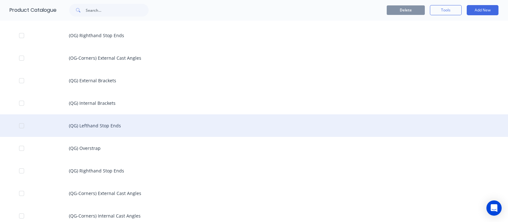
click at [109, 124] on div "(QG) Lefthand Stop Ends" at bounding box center [254, 125] width 508 height 23
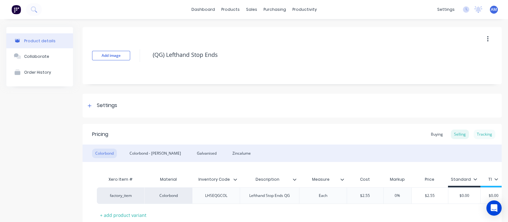
click at [481, 134] on div "Tracking" at bounding box center [484, 134] width 22 height 10
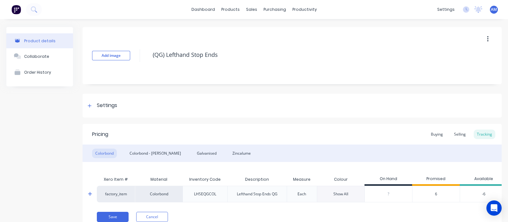
click at [343, 193] on div "Show All" at bounding box center [340, 194] width 15 height 6
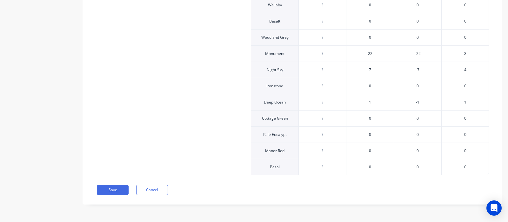
scroll to position [0, 66]
click at [372, 49] on div "22" at bounding box center [370, 53] width 48 height 16
click at [370, 51] on span "22" at bounding box center [370, 54] width 4 height 6
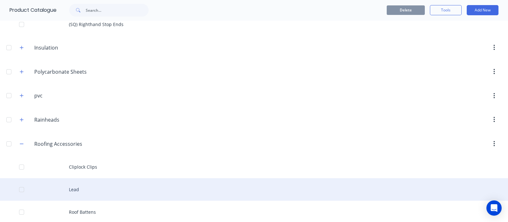
scroll to position [744, 0]
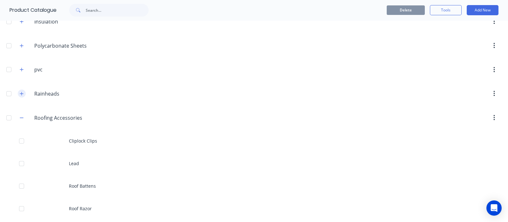
click at [21, 92] on icon "button" at bounding box center [21, 93] width 3 height 3
click at [21, 46] on icon "button" at bounding box center [22, 45] width 4 height 4
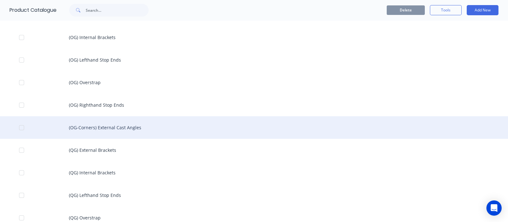
scroll to position [0, 0]
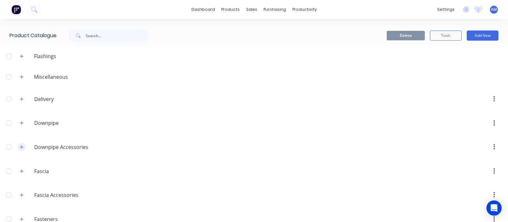
click at [25, 146] on button "button" at bounding box center [22, 147] width 8 height 8
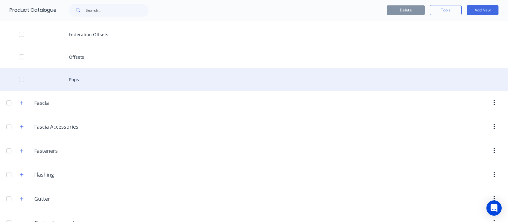
click at [77, 82] on div "Pops" at bounding box center [254, 79] width 508 height 23
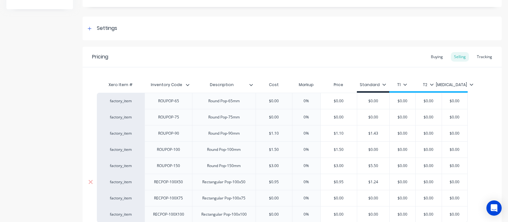
scroll to position [21, 0]
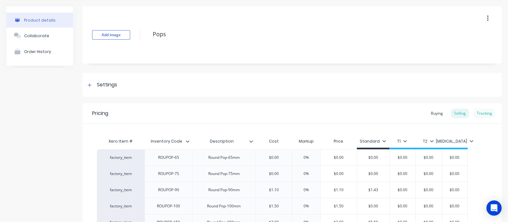
click at [483, 115] on div "Tracking" at bounding box center [484, 114] width 22 height 10
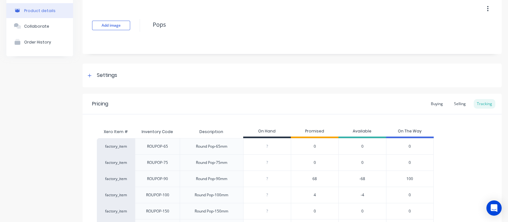
scroll to position [122, 0]
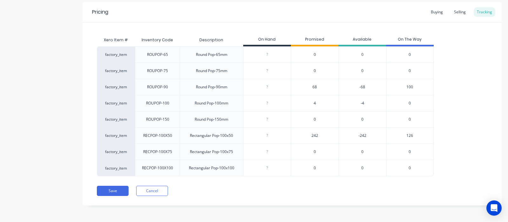
click at [314, 136] on span "242" at bounding box center [314, 136] width 7 height 6
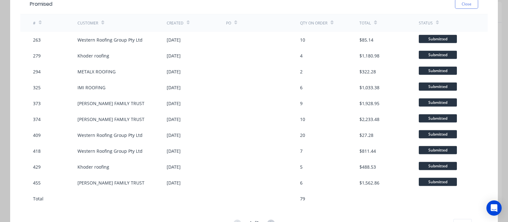
click at [466, 9] on div "Promised Close" at bounding box center [253, 4] width 467 height 21
click at [468, 2] on button "Close" at bounding box center [466, 4] width 23 height 10
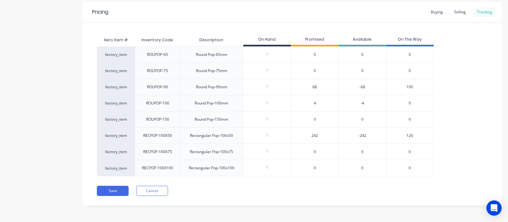
click at [480, 10] on div "Tracking" at bounding box center [484, 12] width 22 height 10
click at [314, 135] on span "242" at bounding box center [314, 136] width 7 height 6
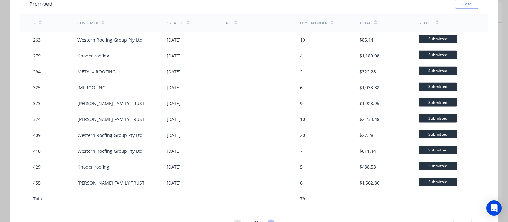
click at [271, 219] on icon at bounding box center [271, 223] width 8 height 8
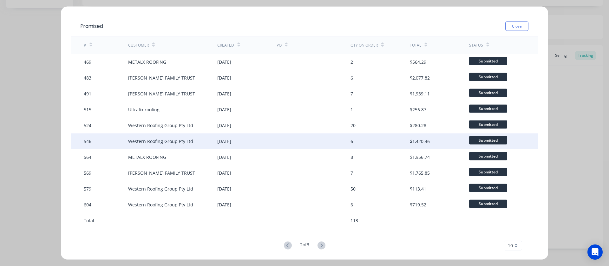
scroll to position [78, 0]
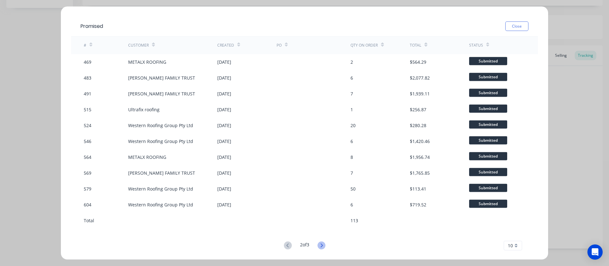
click at [320, 221] on icon at bounding box center [322, 245] width 8 height 8
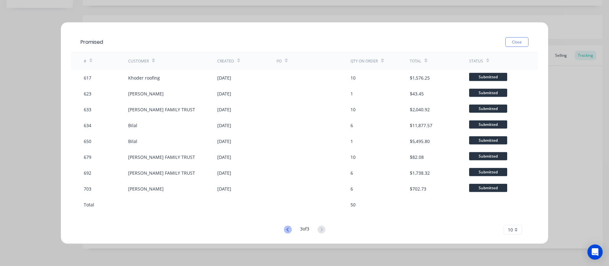
click at [285, 221] on icon at bounding box center [288, 230] width 8 height 8
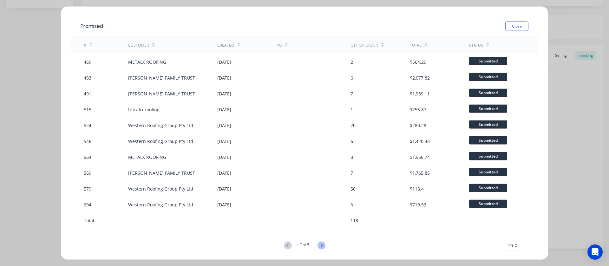
click at [320, 221] on icon at bounding box center [322, 245] width 8 height 8
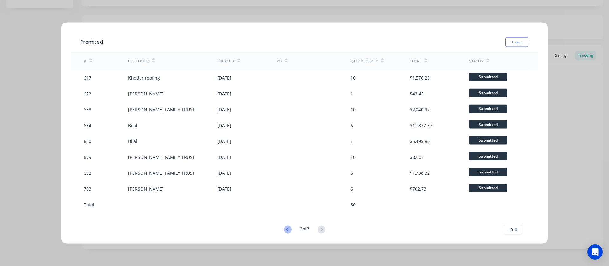
click at [287, 221] on icon at bounding box center [287, 230] width 2 height 4
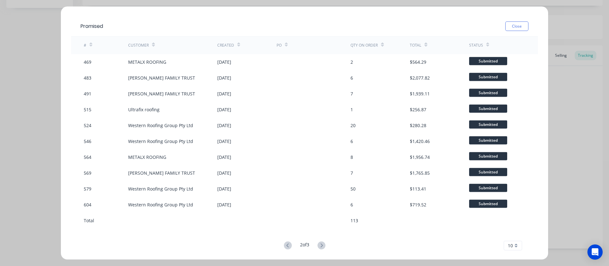
click at [322, 221] on icon at bounding box center [322, 245] width 8 height 8
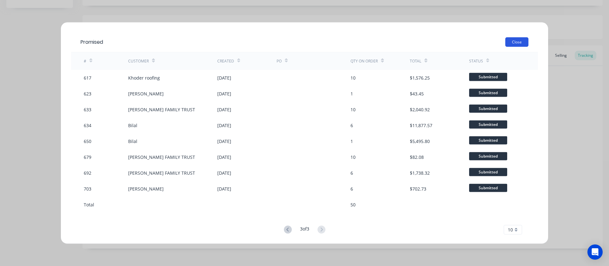
click at [507, 40] on button "Close" at bounding box center [516, 42] width 23 height 10
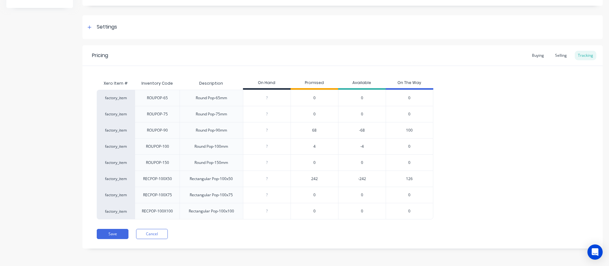
click at [314, 146] on span "4" at bounding box center [315, 147] width 2 height 6
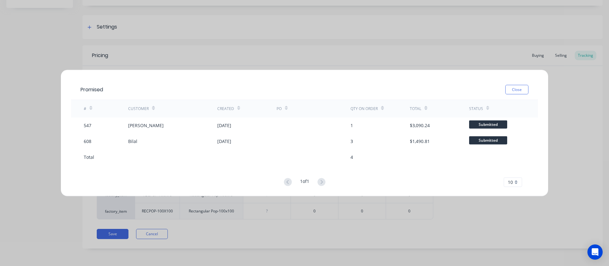
drag, startPoint x: 523, startPoint y: 88, endPoint x: 503, endPoint y: 88, distance: 20.3
click at [507, 88] on button "Close" at bounding box center [516, 90] width 23 height 10
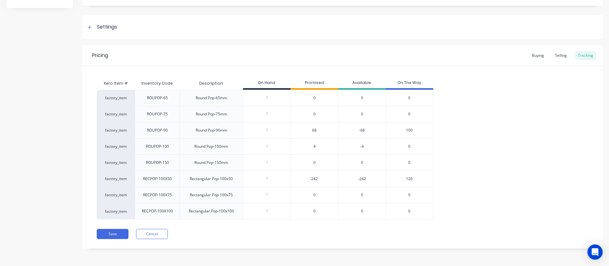
click at [311, 129] on div "68" at bounding box center [315, 130] width 48 height 16
click at [314, 130] on span "68" at bounding box center [314, 131] width 4 height 6
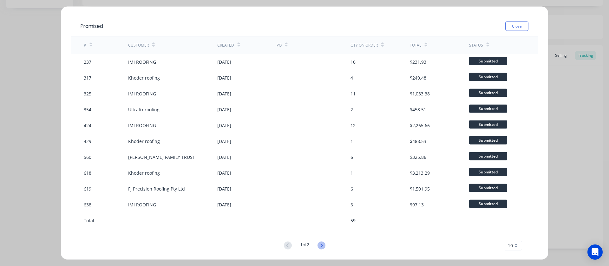
click at [323, 221] on icon at bounding box center [322, 245] width 8 height 8
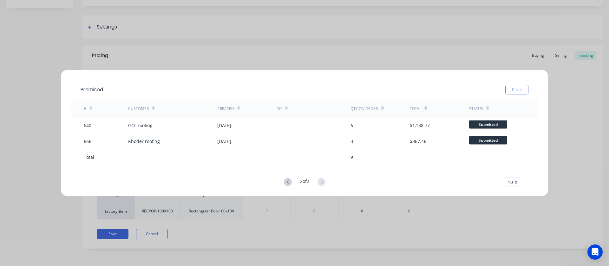
drag, startPoint x: 515, startPoint y: 90, endPoint x: 488, endPoint y: 87, distance: 26.9
click at [507, 90] on button "Close" at bounding box center [516, 90] width 23 height 10
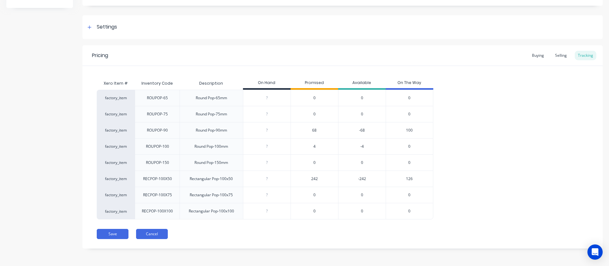
click at [162, 221] on button "Cancel" at bounding box center [152, 234] width 32 height 10
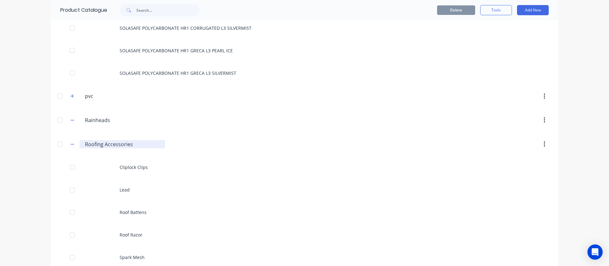
scroll to position [1406, 0]
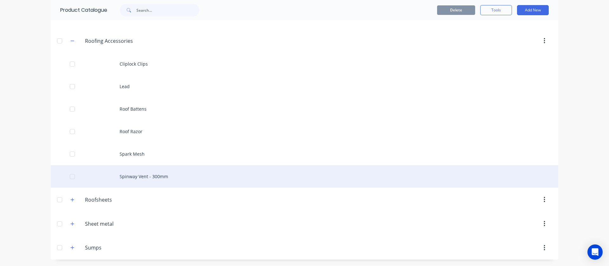
click at [146, 175] on div "Spinway Vent - 300mm" at bounding box center [305, 176] width 508 height 23
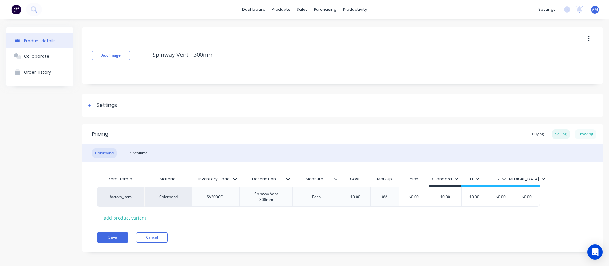
click at [507, 130] on div "Tracking" at bounding box center [586, 134] width 22 height 10
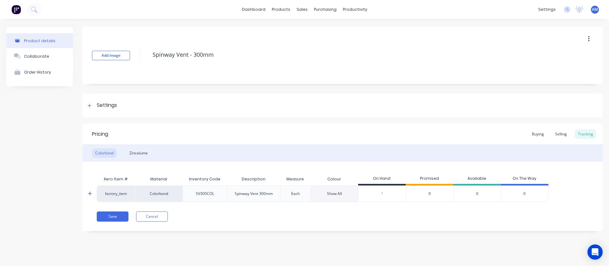
click at [426, 193] on div "0" at bounding box center [430, 194] width 48 height 17
click at [430, 194] on span "0" at bounding box center [430, 194] width 2 height 6
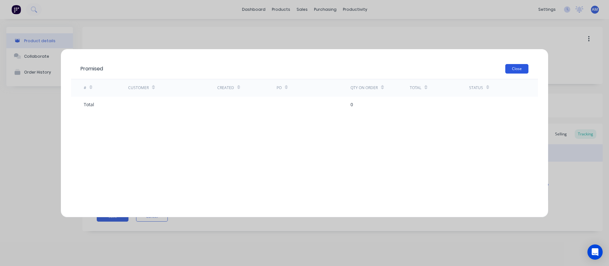
click at [507, 67] on button "Close" at bounding box center [516, 69] width 23 height 10
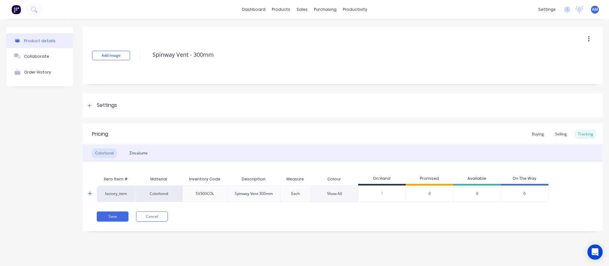
click at [334, 193] on div "Show All" at bounding box center [334, 194] width 15 height 6
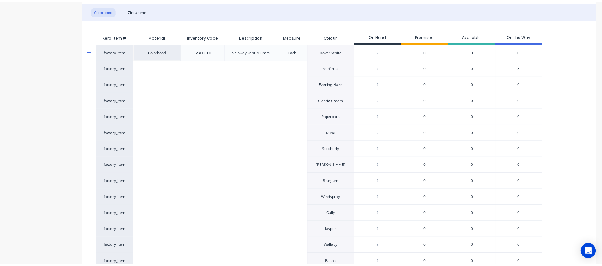
scroll to position [238, 0]
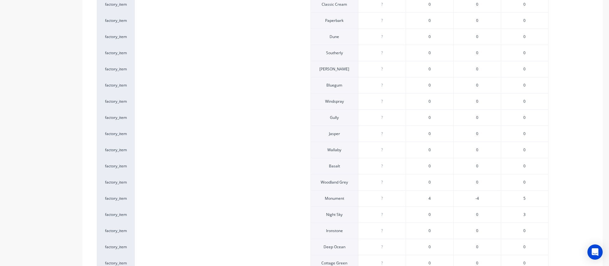
click at [430, 197] on span "4" at bounding box center [430, 199] width 2 height 6
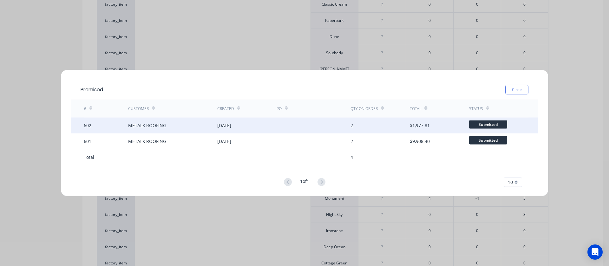
click at [355, 125] on div "2" at bounding box center [380, 125] width 59 height 16
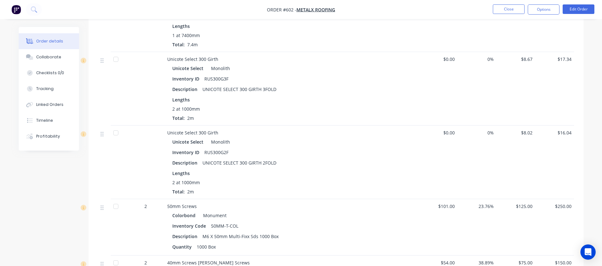
scroll to position [238, 0]
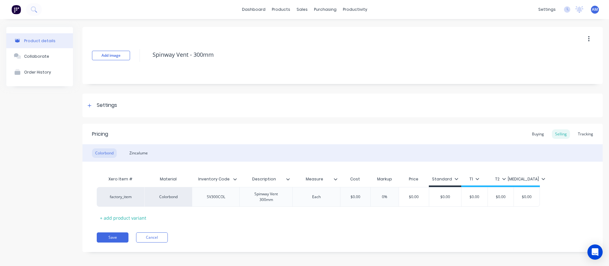
type textarea "x"
